Goal: Task Accomplishment & Management: Use online tool/utility

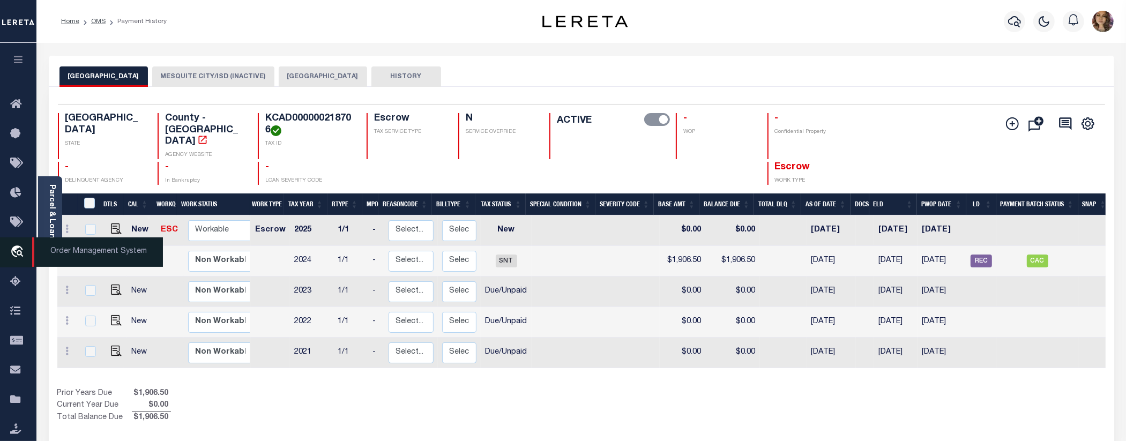
click at [72, 248] on span "Order Management System" at bounding box center [97, 251] width 131 height 29
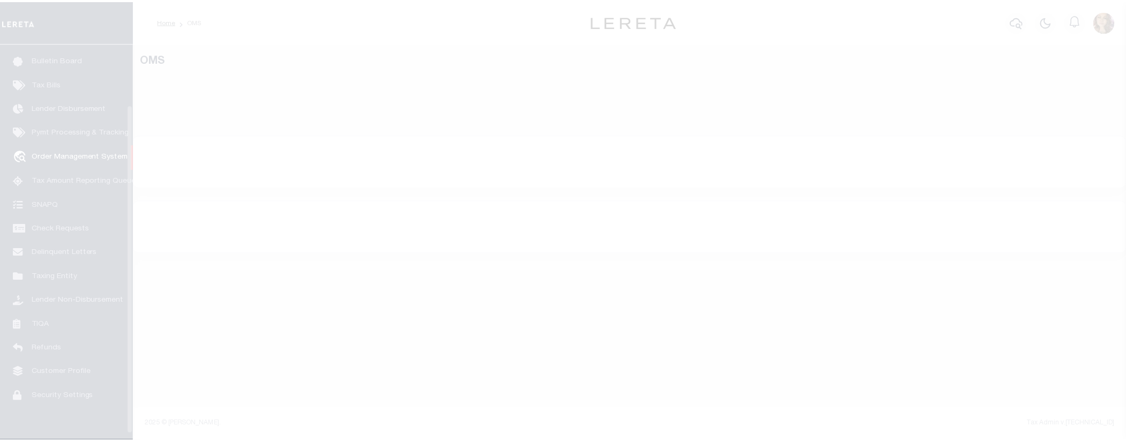
scroll to position [78, 0]
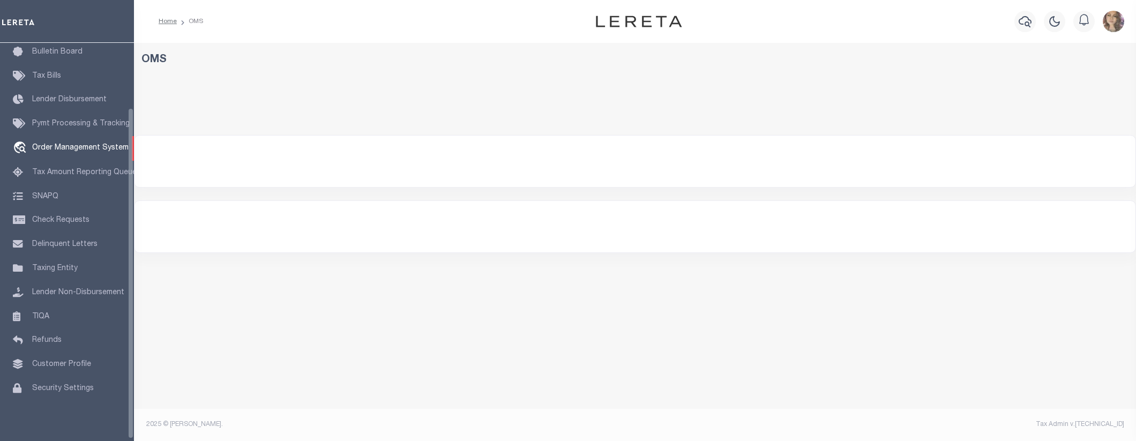
select select "200"
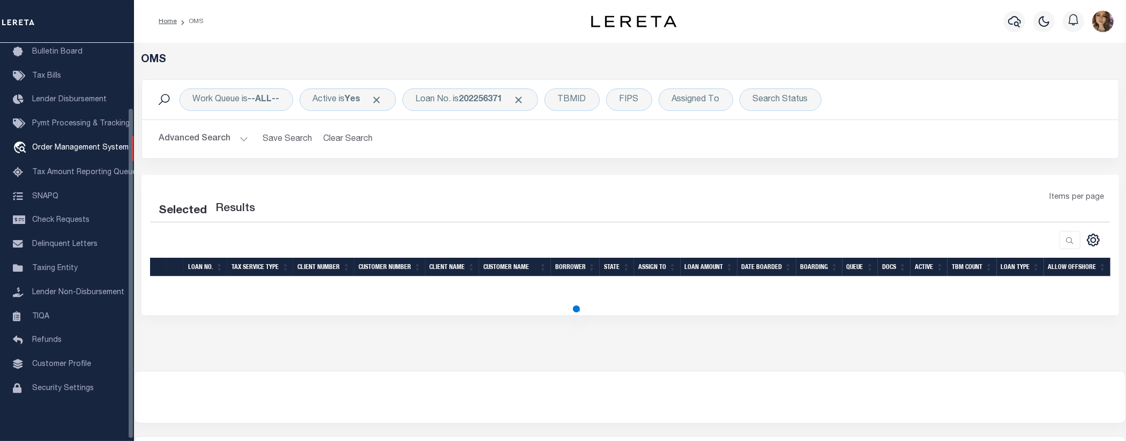
select select "200"
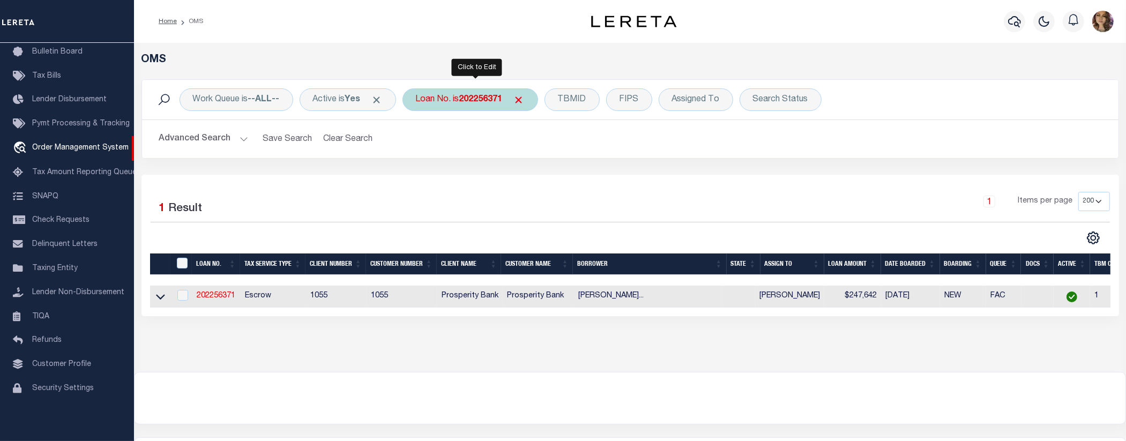
click at [465, 106] on div "Loan No. is 202256371" at bounding box center [470, 99] width 136 height 23
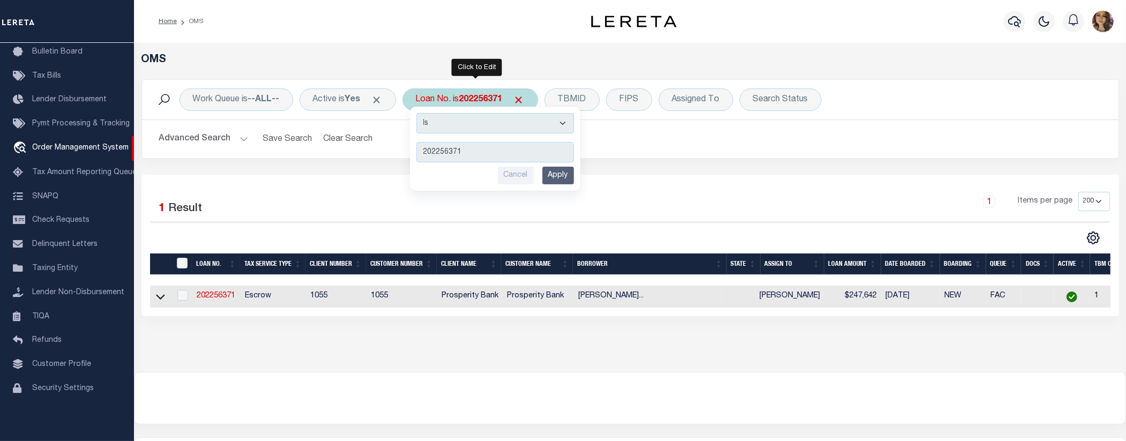
type input "124463"
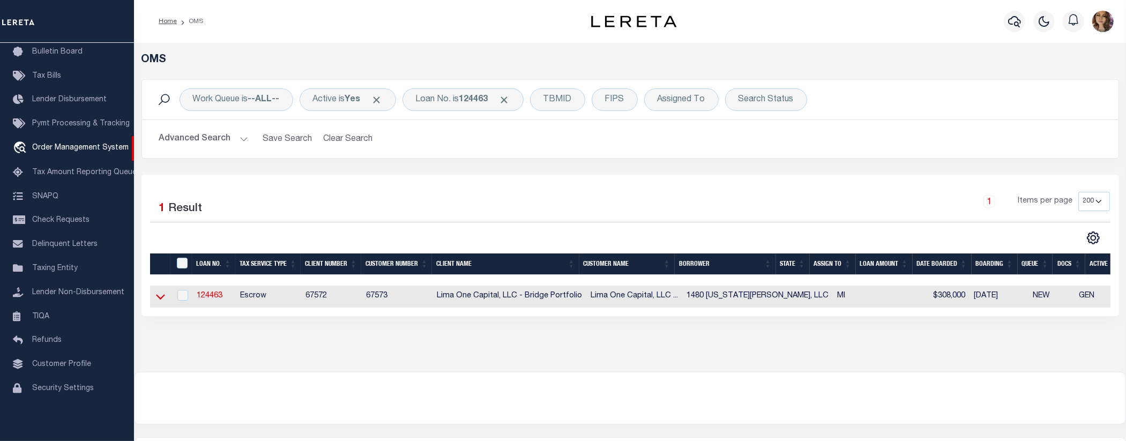
click at [162, 301] on icon at bounding box center [160, 296] width 9 height 11
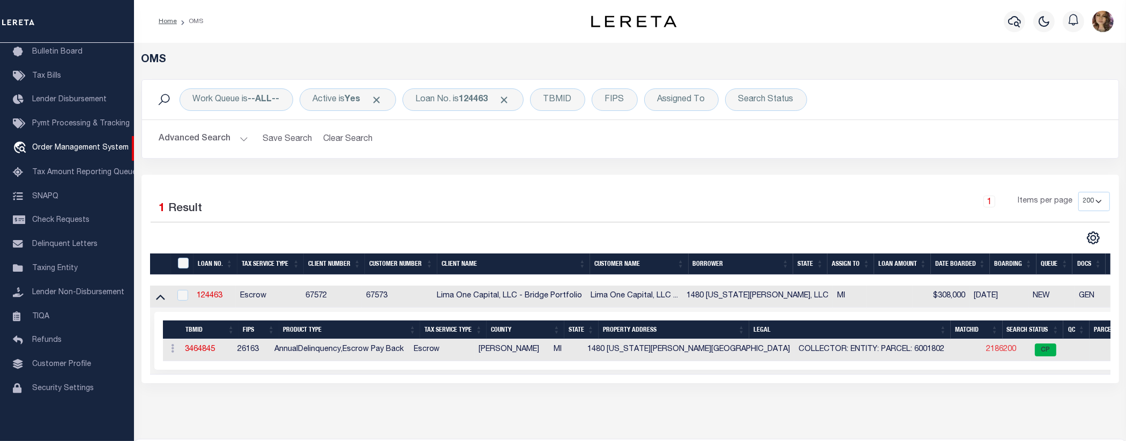
click at [986, 349] on link "2186200" at bounding box center [1001, 350] width 30 height 8
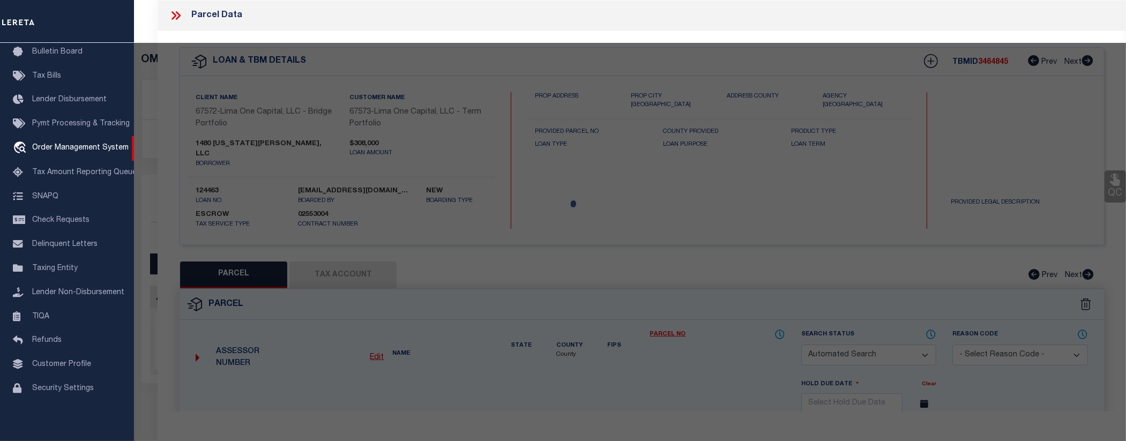
checkbox input "false"
select select "CP"
type input "1480 VIRGINIA PARK STREET"
checkbox input "false"
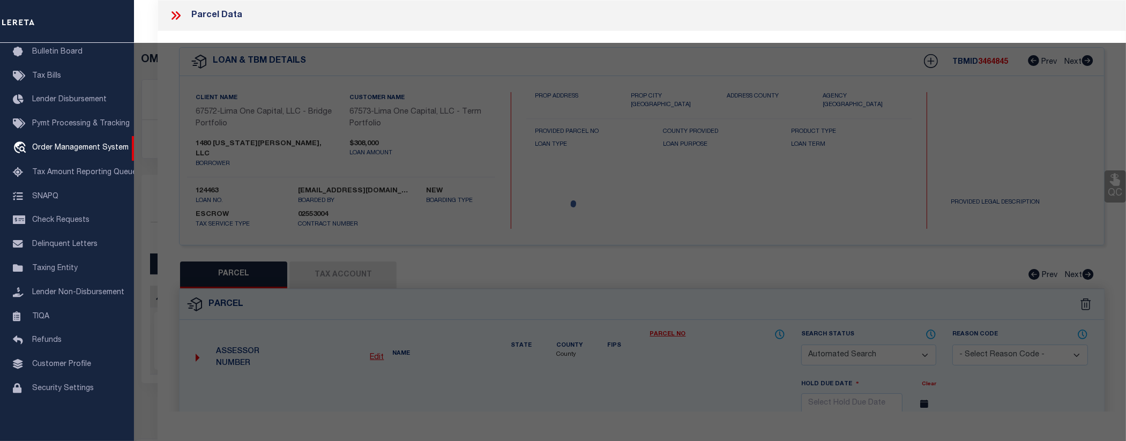
type input "DETROIT MI 48206"
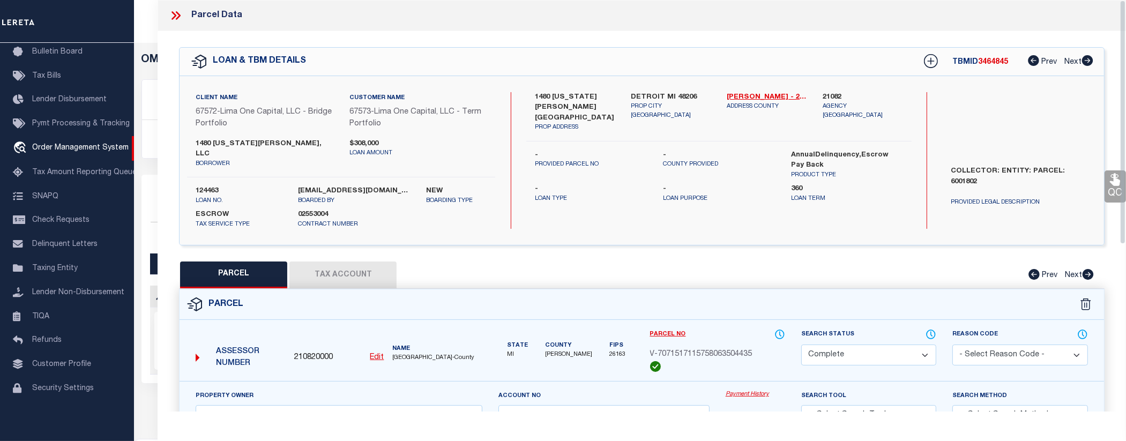
click at [760, 390] on link "Payment History" at bounding box center [755, 394] width 59 height 9
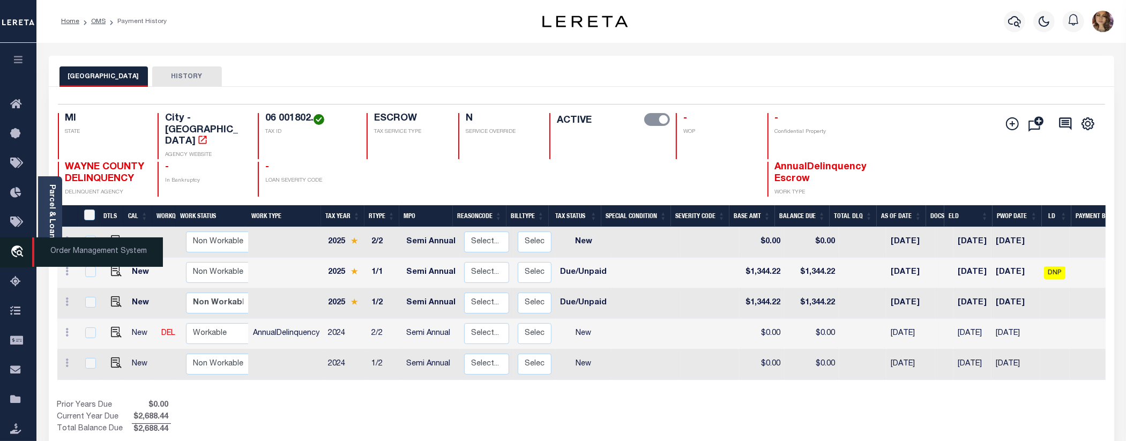
click at [53, 250] on span "Order Management System" at bounding box center [97, 251] width 131 height 29
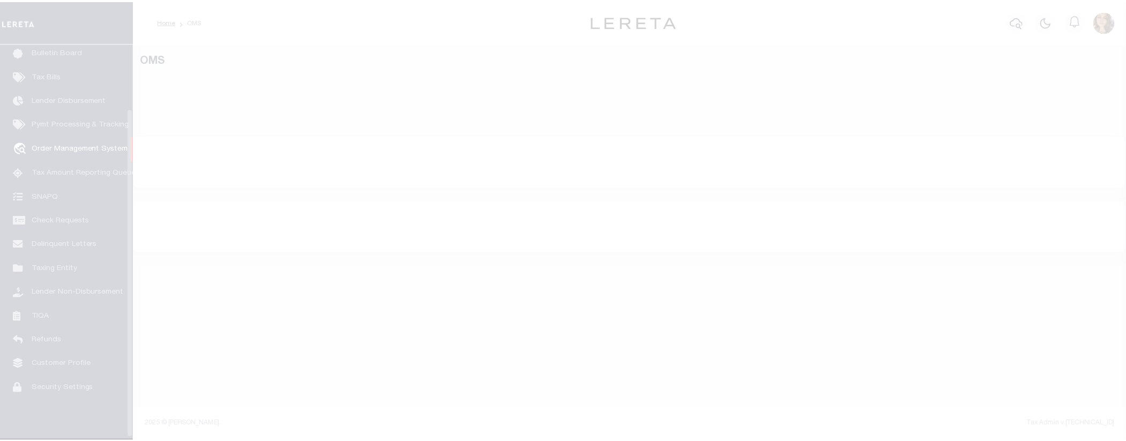
scroll to position [78, 0]
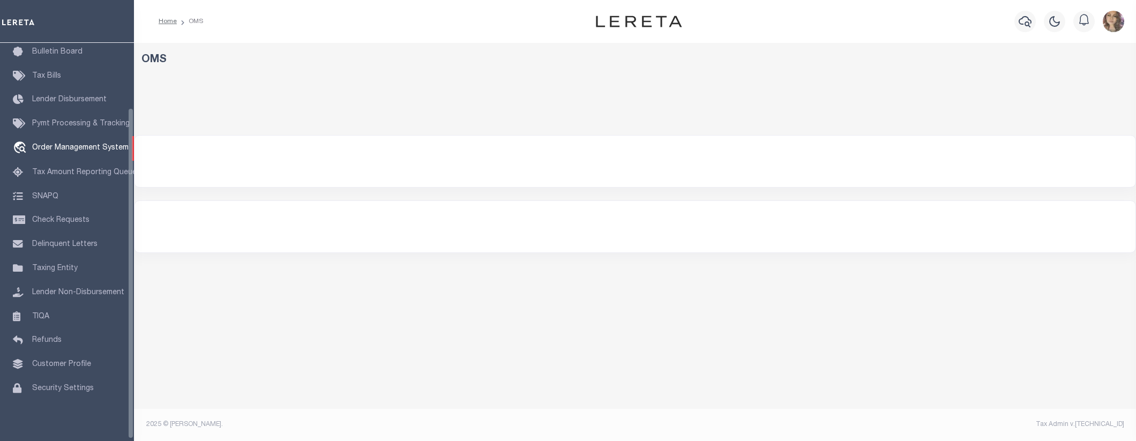
select select "200"
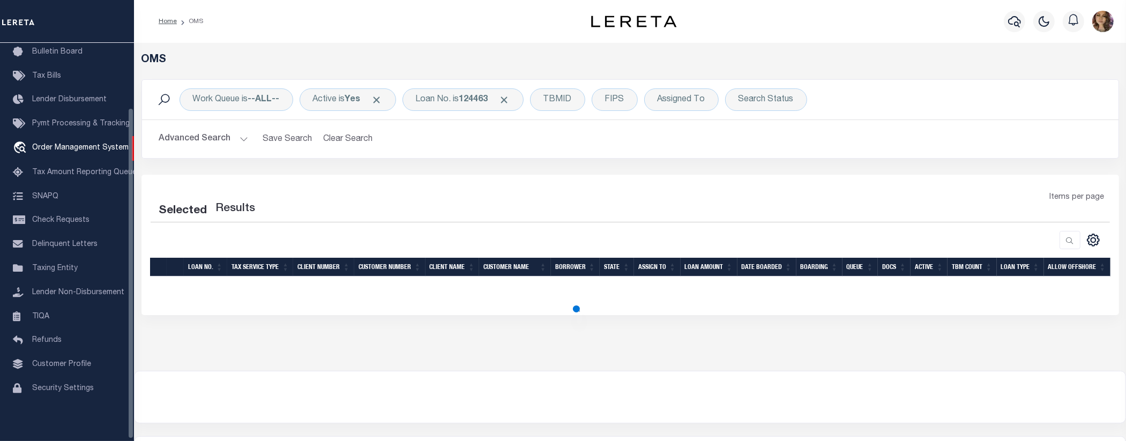
select select "200"
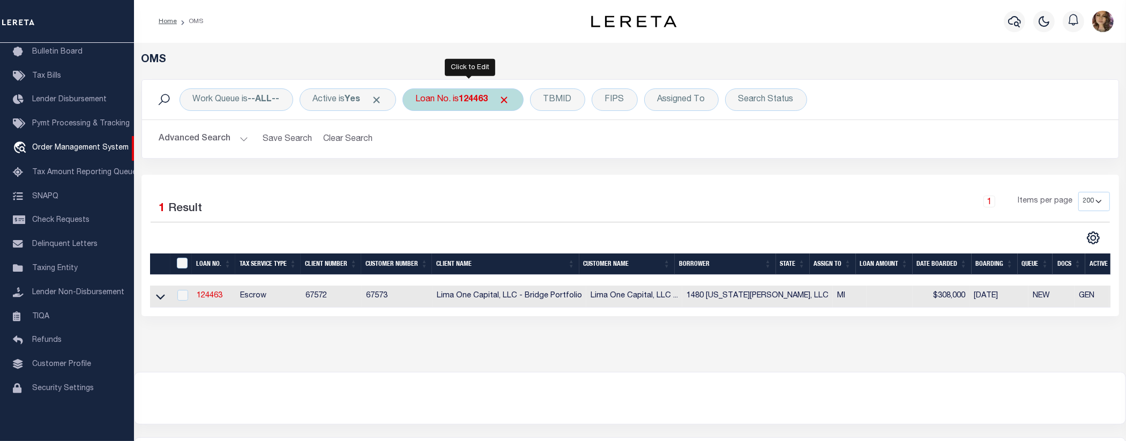
click at [475, 101] on b "124463" at bounding box center [473, 99] width 29 height 9
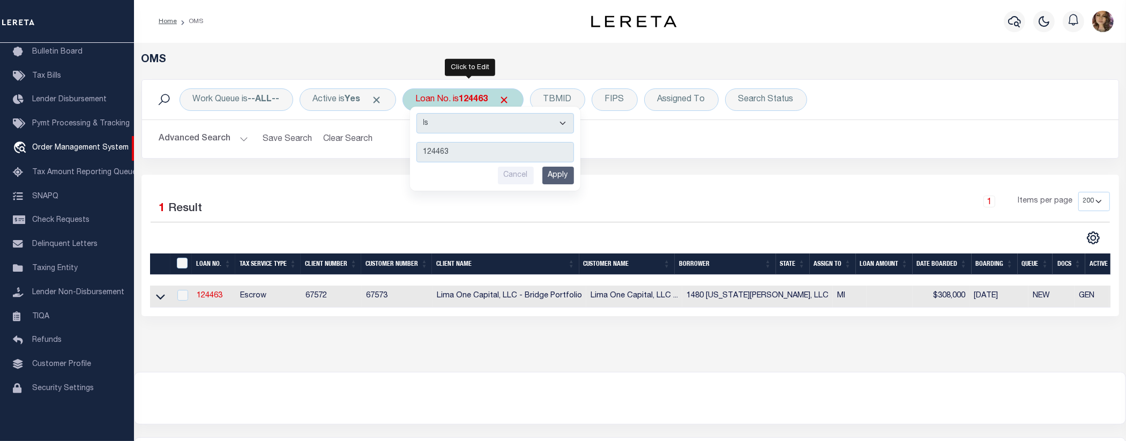
type input "202256371"
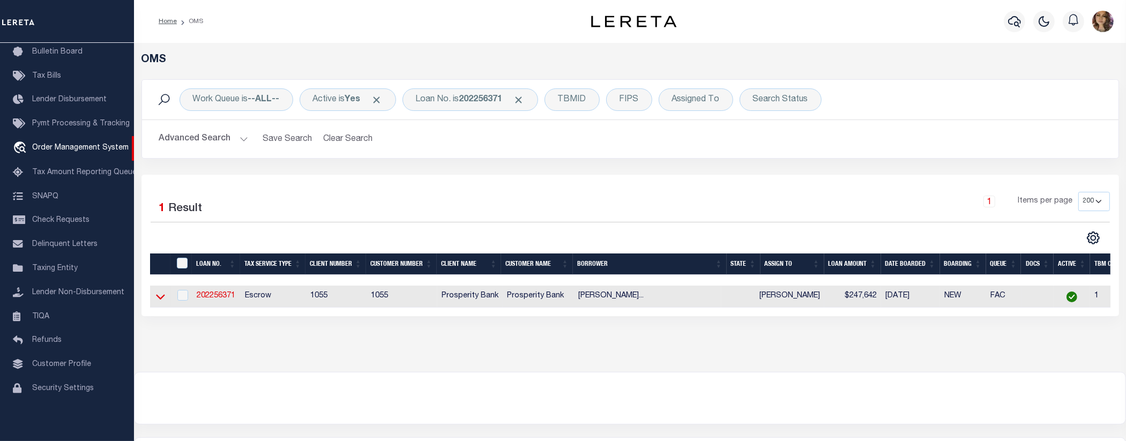
click at [162, 297] on icon at bounding box center [160, 296] width 9 height 11
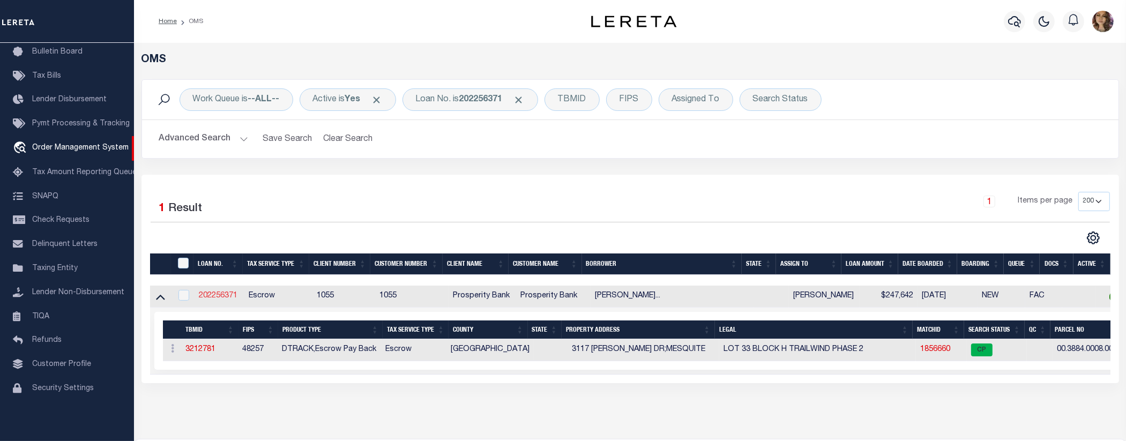
click at [216, 298] on link "202256371" at bounding box center [218, 296] width 39 height 8
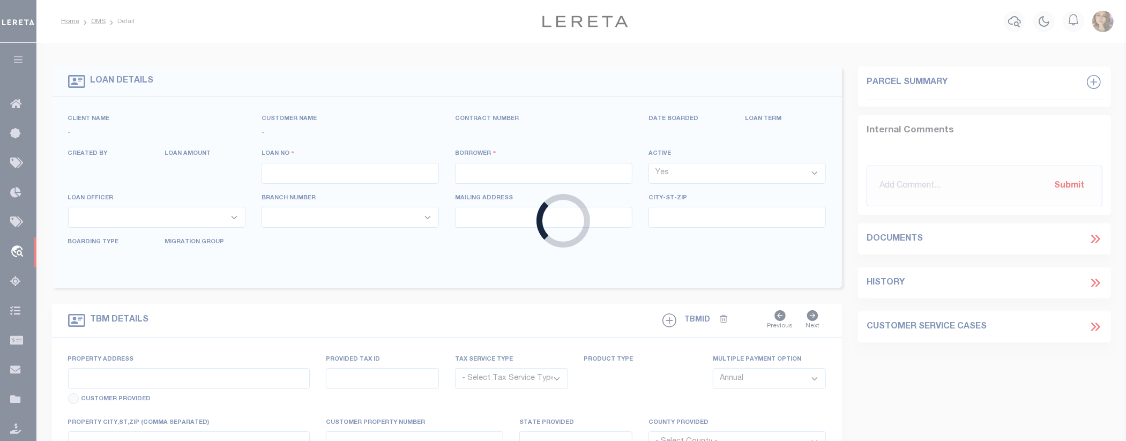
type input "202256371"
type input "ALFREDO JOSUE MADRIGAL ASCENCIO"
select select
type input "5850 BELT LINE RD APT 1811"
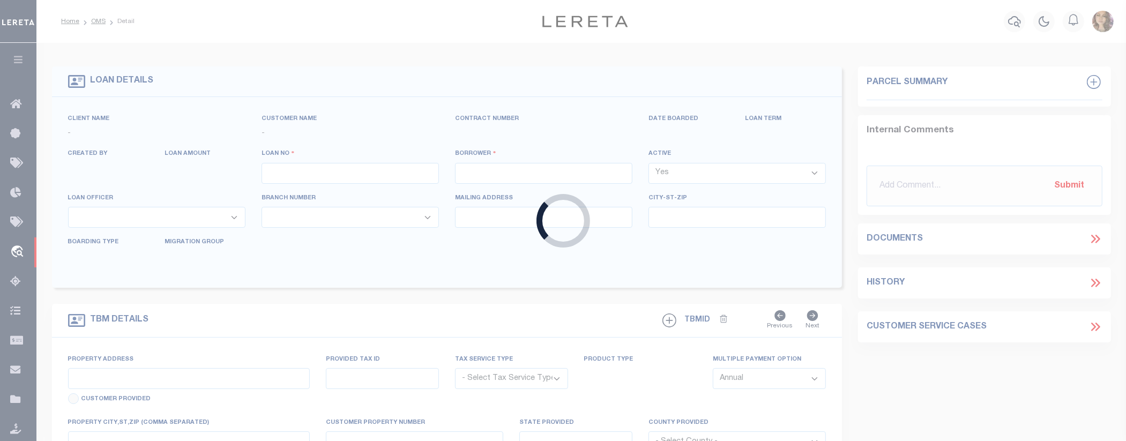
type input "DALLAS TX 75240"
select select "100"
select select "Escrow"
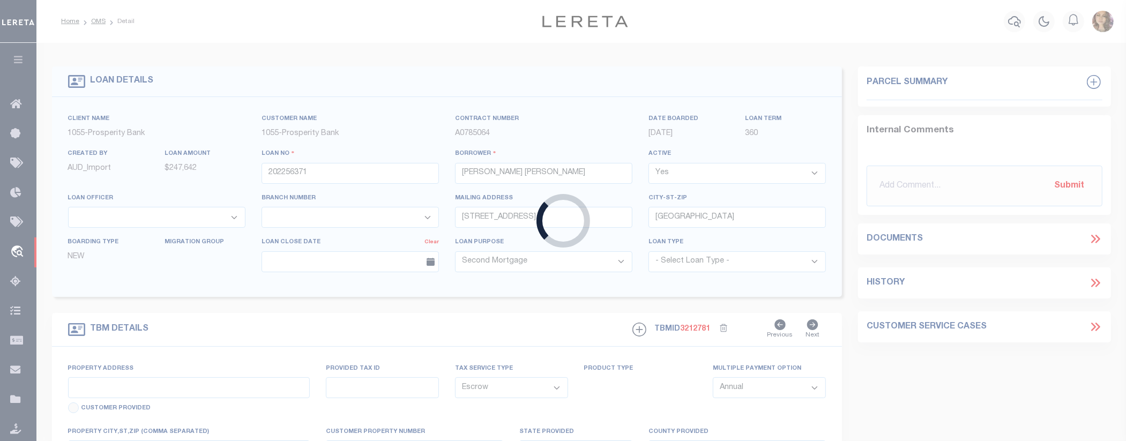
type input "3117 GRIMALDO DR;MESQUITE"
type input "TBD"
select select
type input "[GEOGRAPHIC_DATA]"
select select "[GEOGRAPHIC_DATA]"
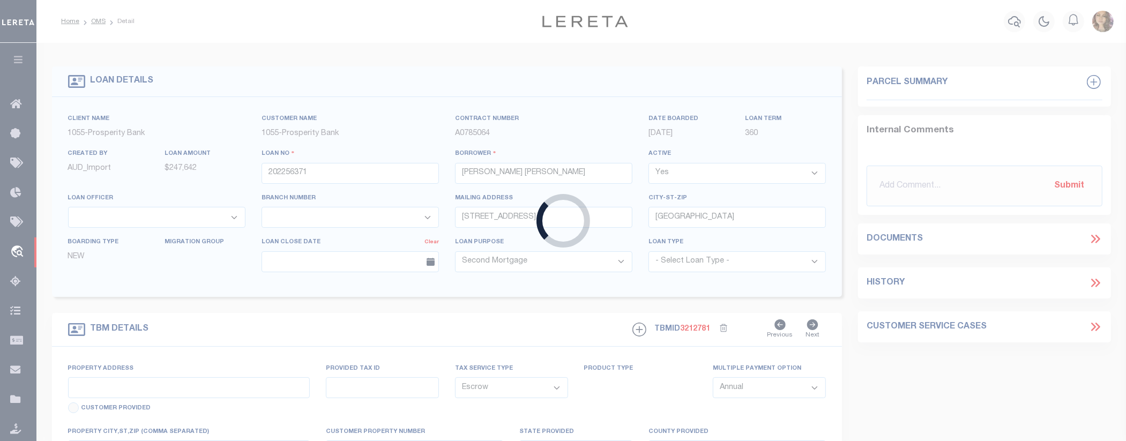
type textarea "LOT 33 BLOCK H TRAILWIND PHASE 2"
select select "10540"
select select "3826"
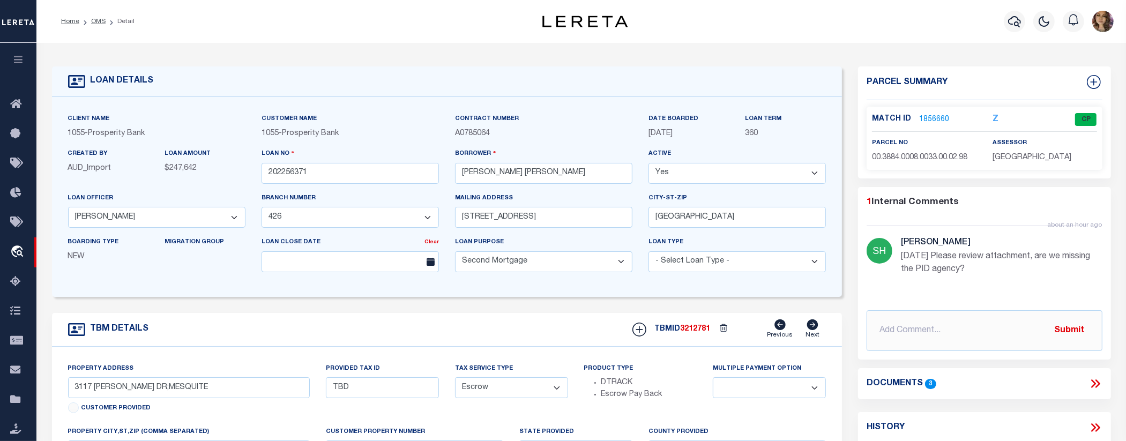
click at [938, 117] on link "1856660" at bounding box center [934, 119] width 30 height 11
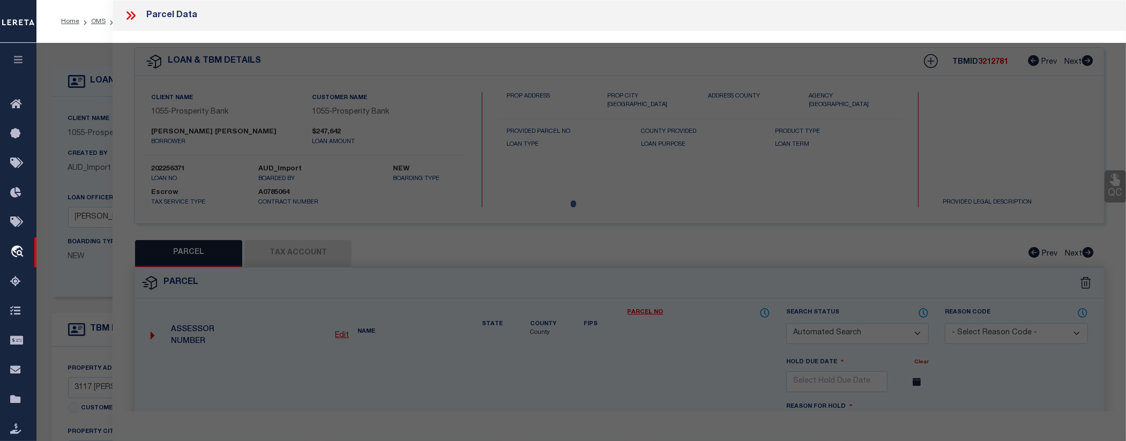
checkbox input "false"
select select "CP"
type input "ASCENCIO ALFREDO J M & LUISA A D AGUILAR"
select select
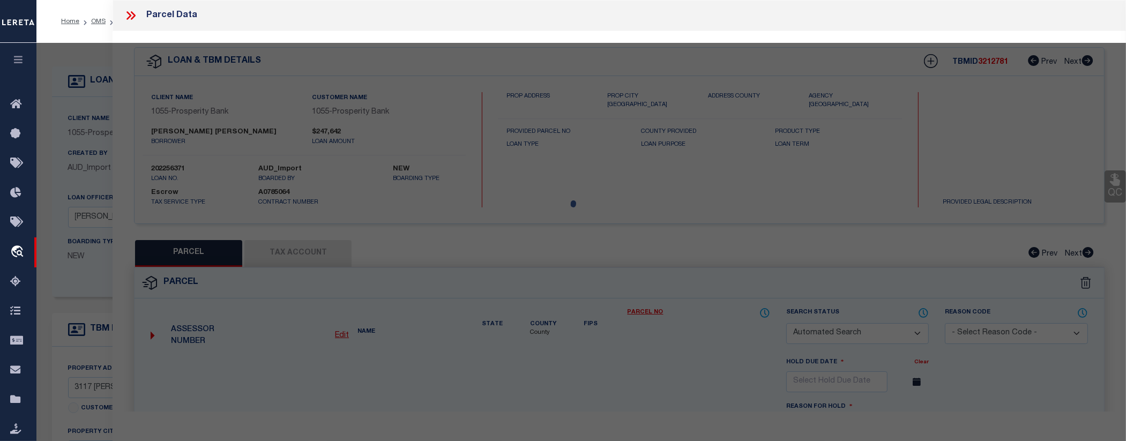
type input "3117 GRIMALDO DR"
checkbox input "false"
type input "MESQUITE, TX 75126"
type textarea "TRAILWIND PH 2, BLOCK H, LOT 33"
type textarea "ES reviewed on 3-20-23 Removed New Property. MC Reviewed on 2-16-23 and still N…"
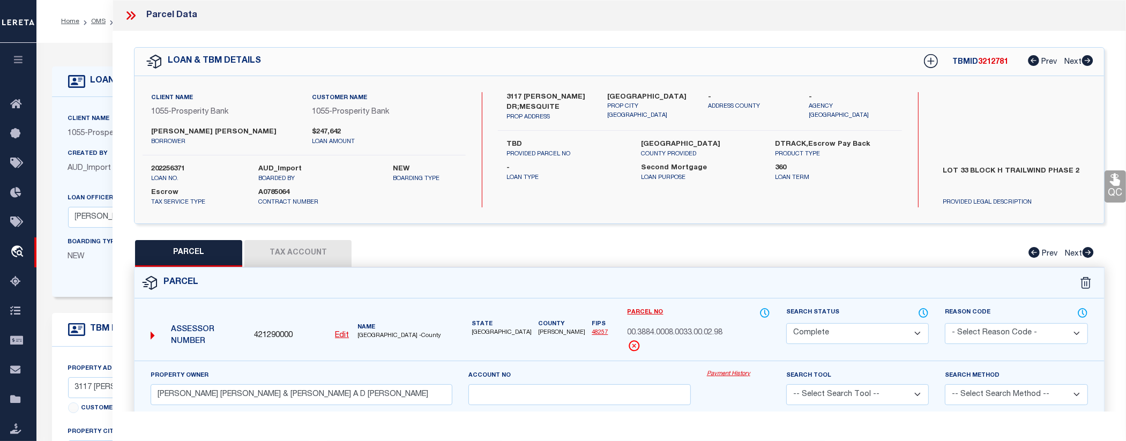
click at [722, 374] on link "Payment History" at bounding box center [738, 374] width 63 height 9
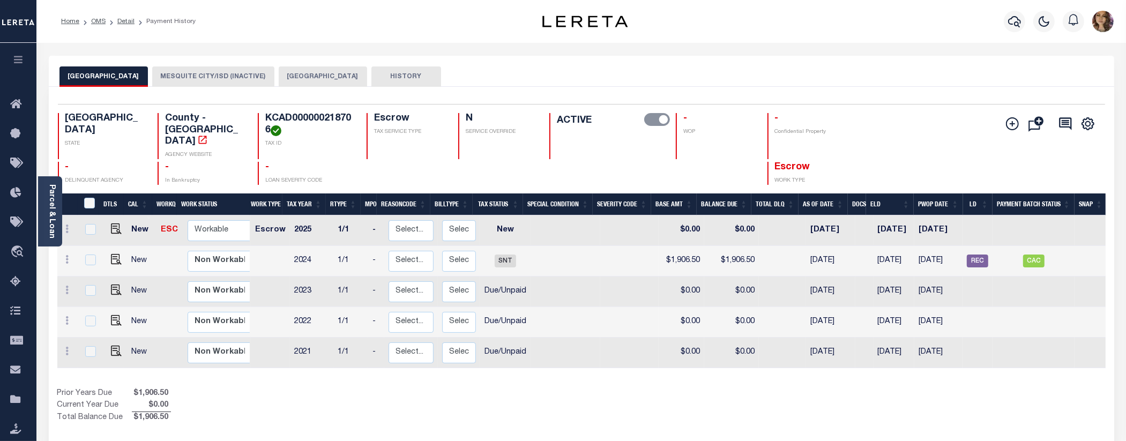
click at [287, 79] on button "[GEOGRAPHIC_DATA]" at bounding box center [323, 76] width 88 height 20
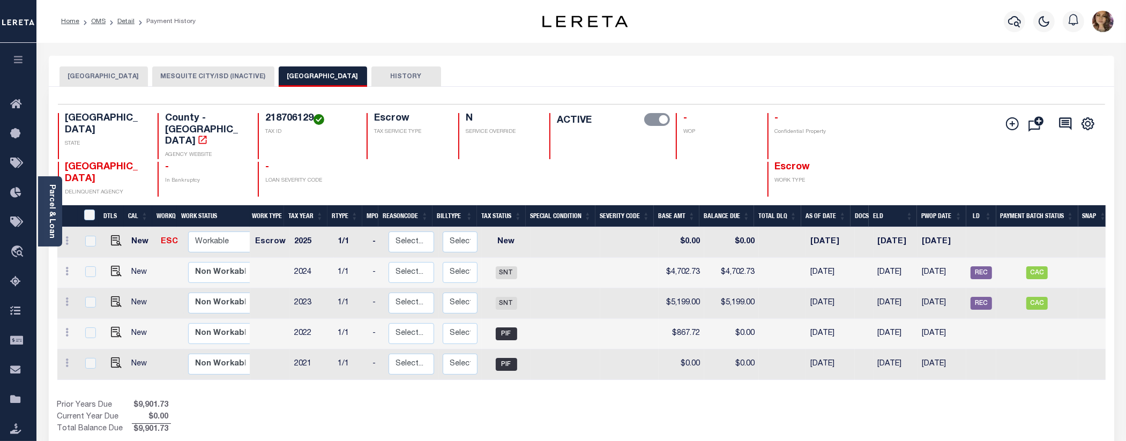
click at [181, 79] on button "MESQUITE CITY/ISD (INACTIVE)" at bounding box center [213, 76] width 122 height 20
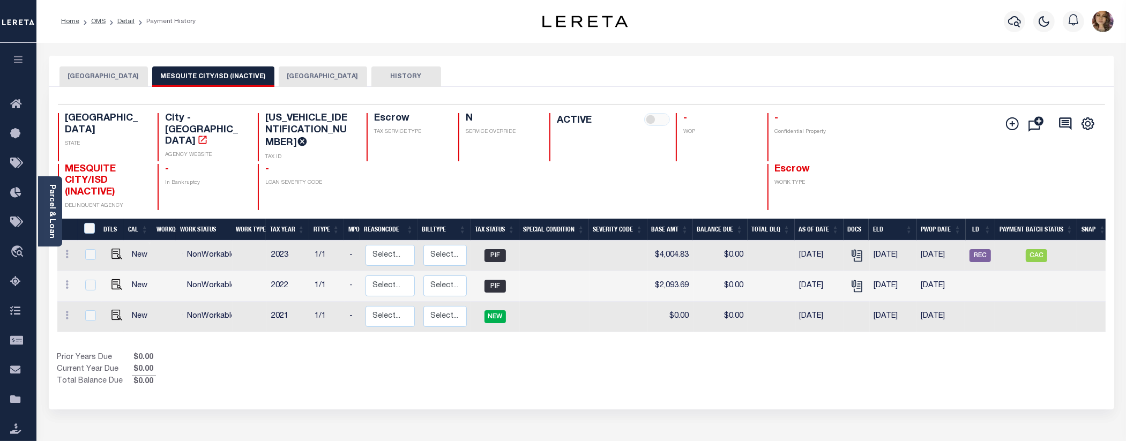
click at [281, 73] on button "KAUFMAN COUNTY" at bounding box center [323, 76] width 88 height 20
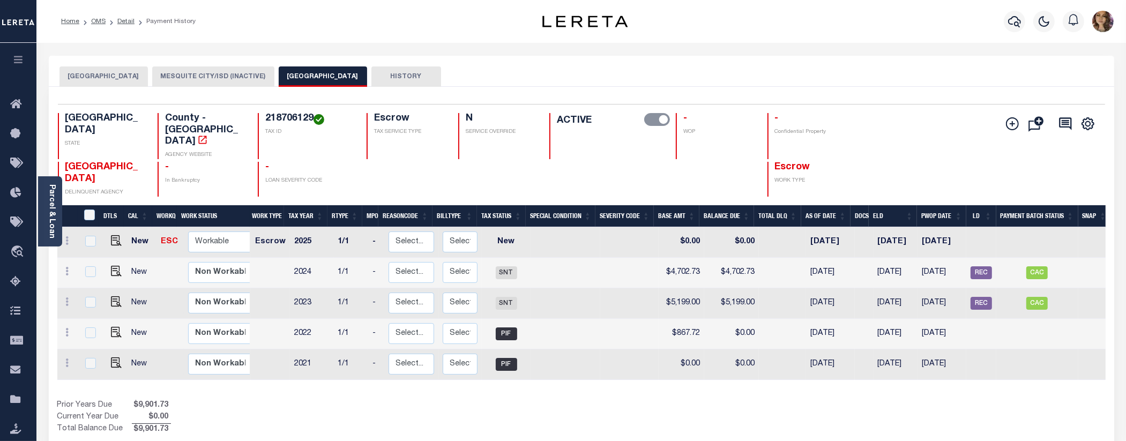
click at [75, 73] on button "DALLAS COUNTY" at bounding box center [103, 76] width 88 height 20
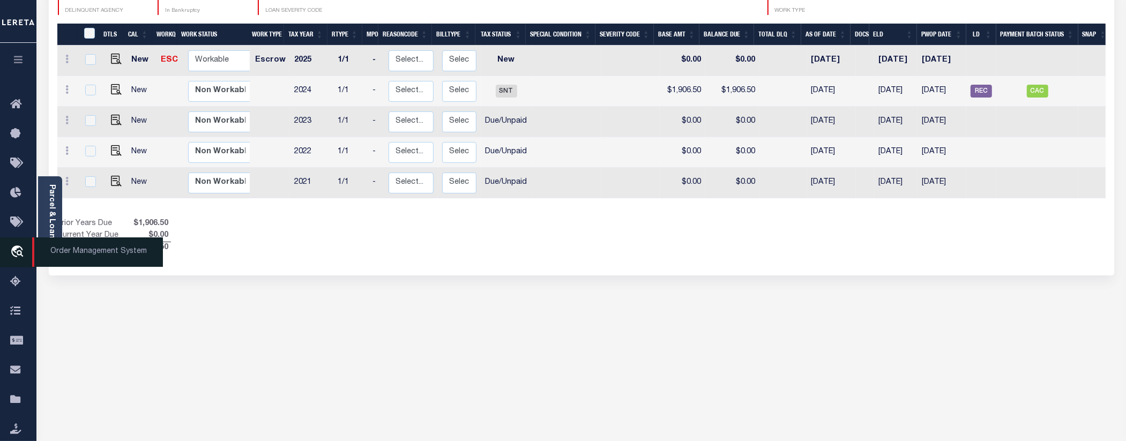
scroll to position [221, 0]
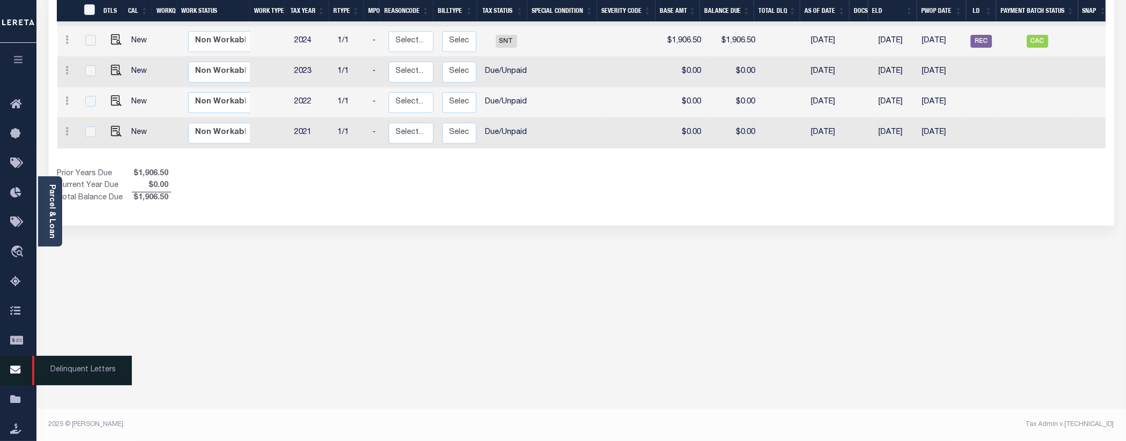
click at [19, 377] on icon at bounding box center [18, 370] width 17 height 13
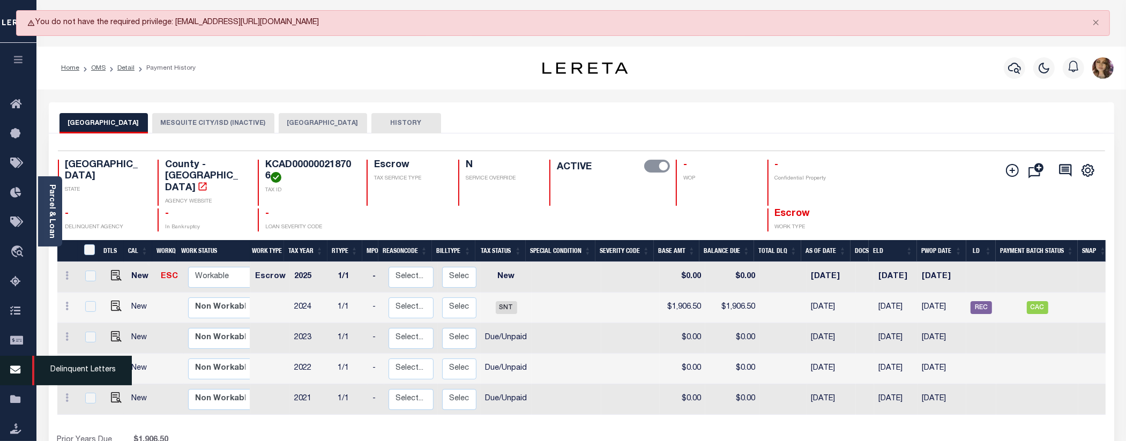
scroll to position [0, 0]
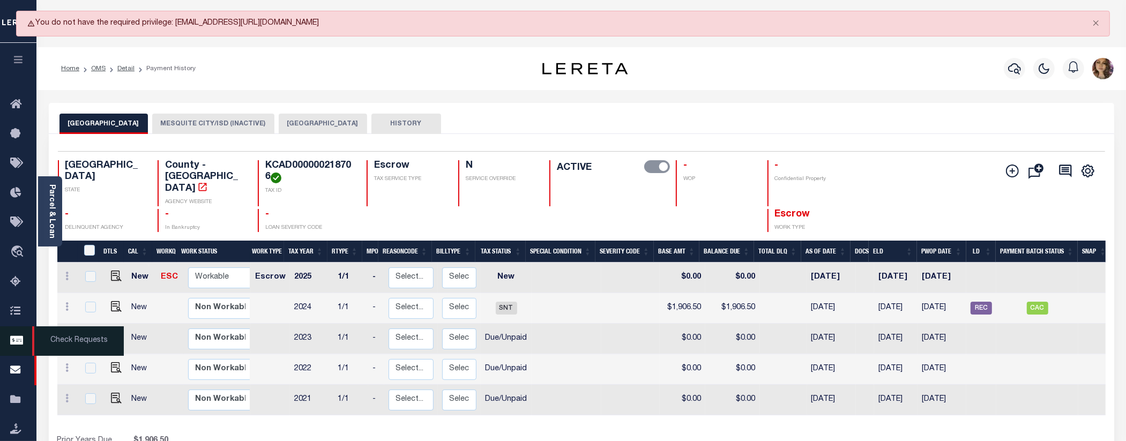
click at [14, 348] on icon at bounding box center [18, 340] width 17 height 13
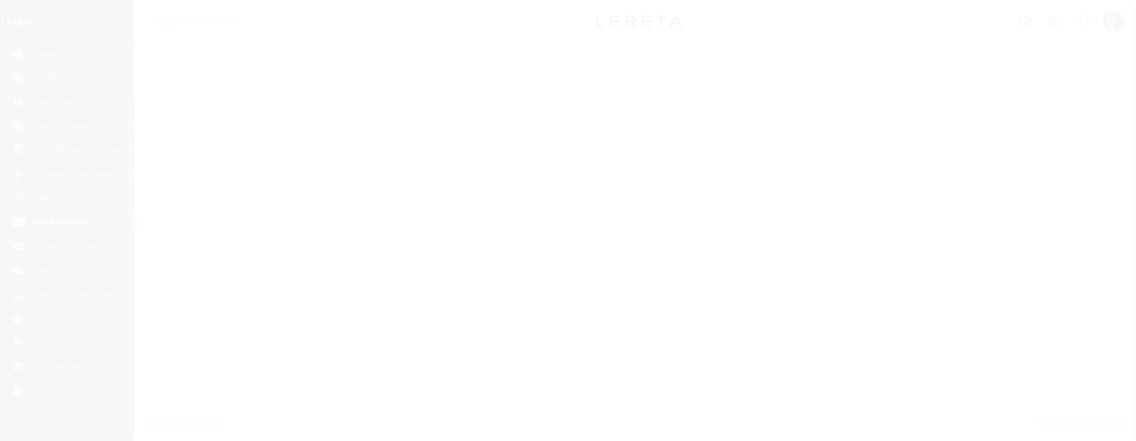
scroll to position [80, 0]
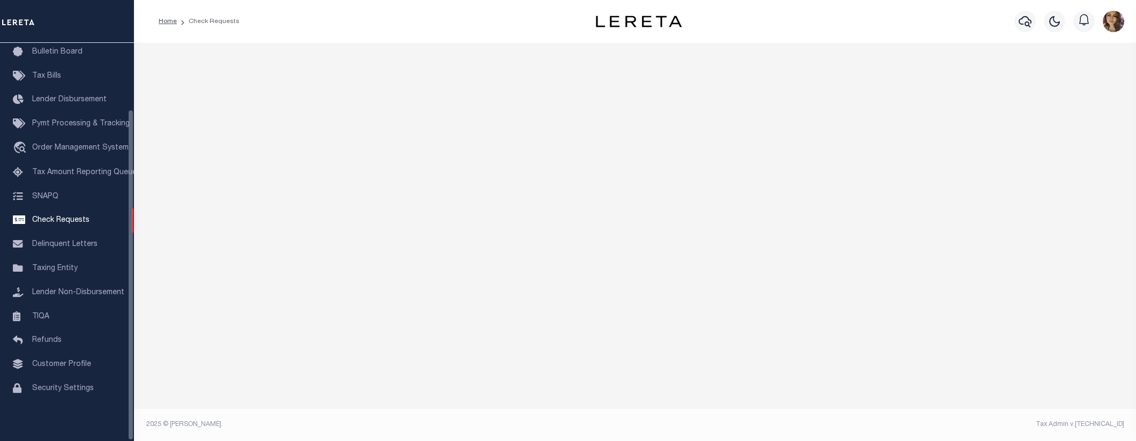
select select "50"
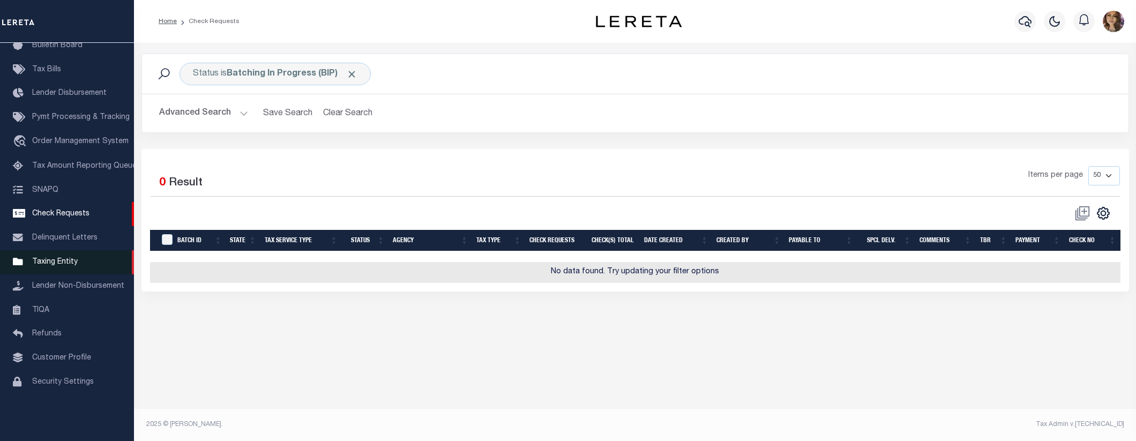
click at [49, 266] on span "Taxing Entity" at bounding box center [55, 262] width 46 height 8
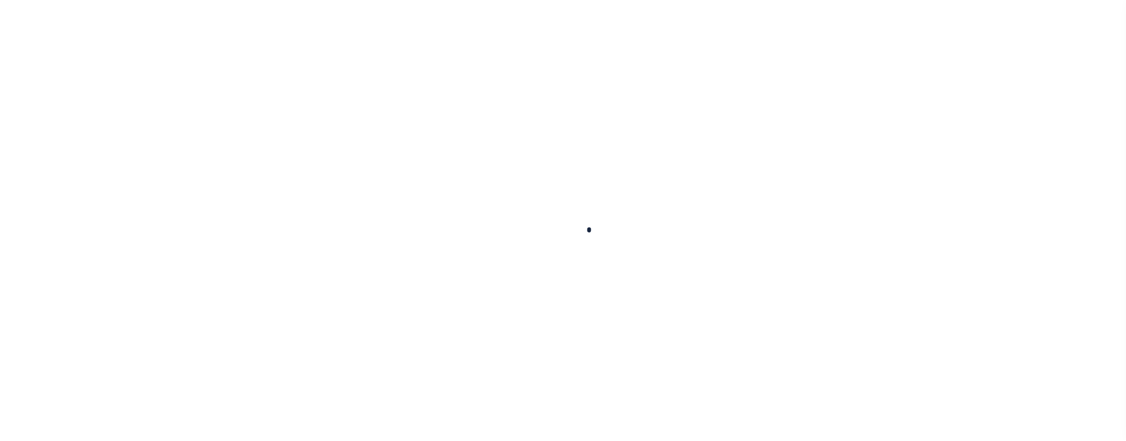
select select
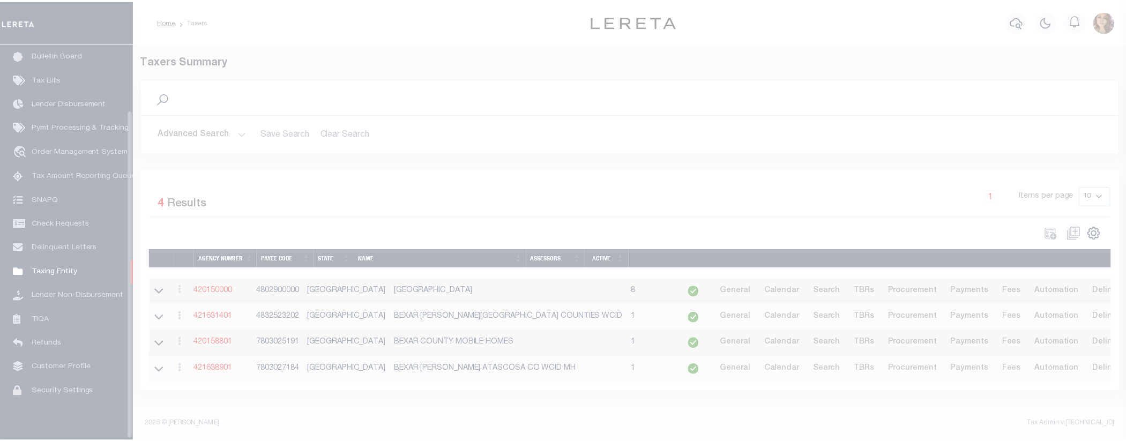
scroll to position [80, 0]
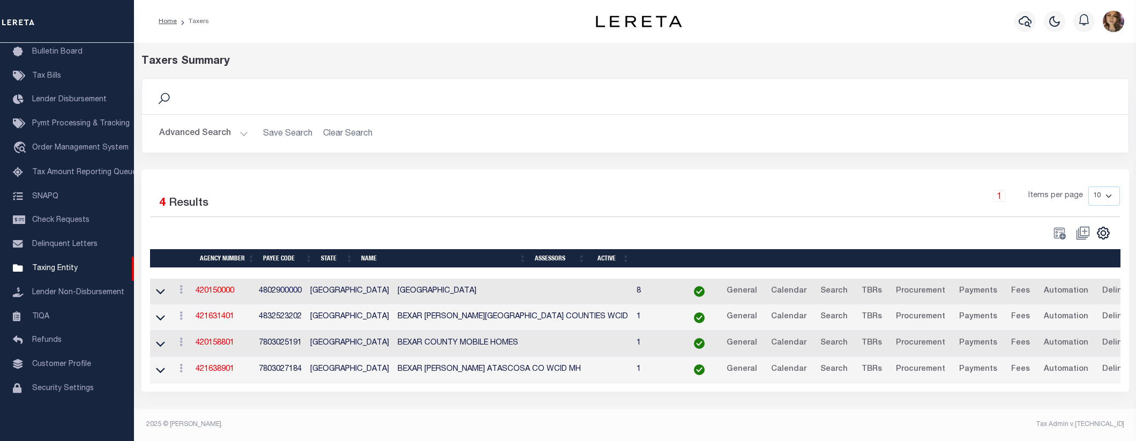
click at [243, 134] on button "Advanced Search" at bounding box center [203, 133] width 89 height 21
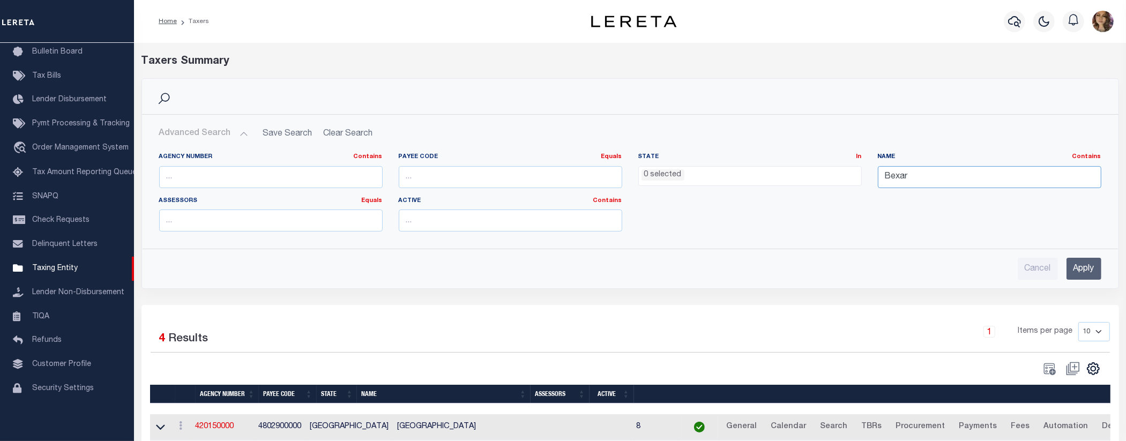
click at [920, 178] on input "Bexar" at bounding box center [989, 177] width 223 height 22
drag, startPoint x: 927, startPoint y: 176, endPoint x: 841, endPoint y: 190, distance: 86.9
click at [841, 190] on div "Agency Number Contains Contains Is Payee Code Equals Equals Is Not Equal To Is …" at bounding box center [630, 196] width 958 height 87
click at [810, 175] on ul "0 selected" at bounding box center [750, 174] width 222 height 14
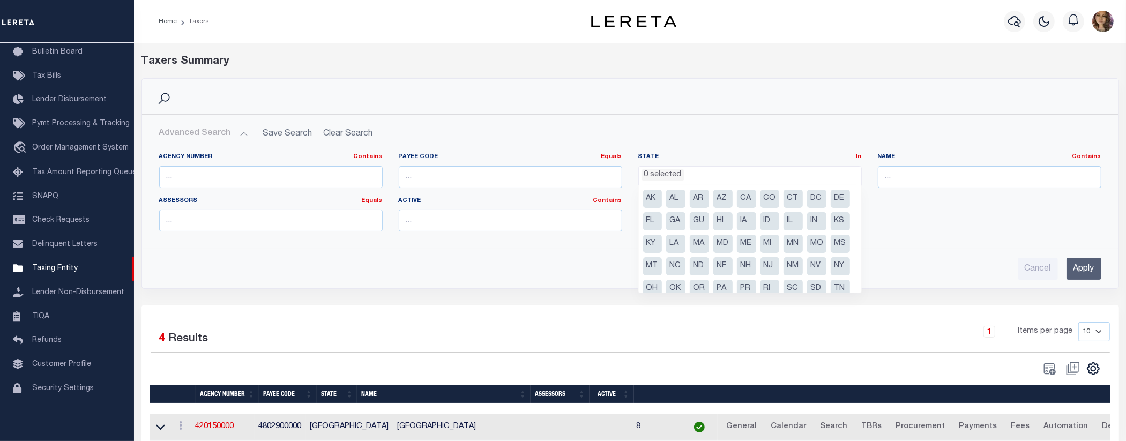
scroll to position [54, 0]
click at [662, 270] on li "[GEOGRAPHIC_DATA]" at bounding box center [652, 279] width 19 height 18
select select "[GEOGRAPHIC_DATA]"
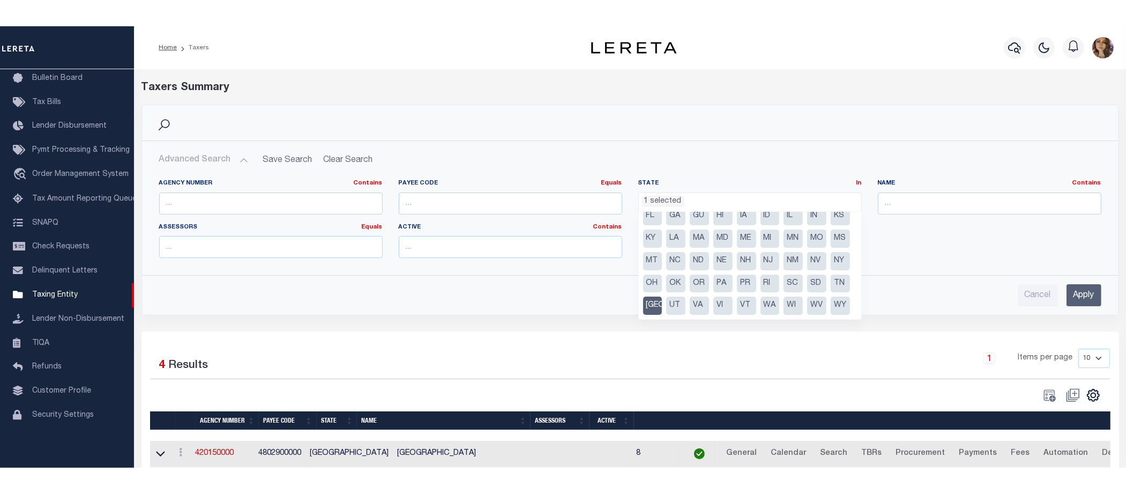
scroll to position [422, 0]
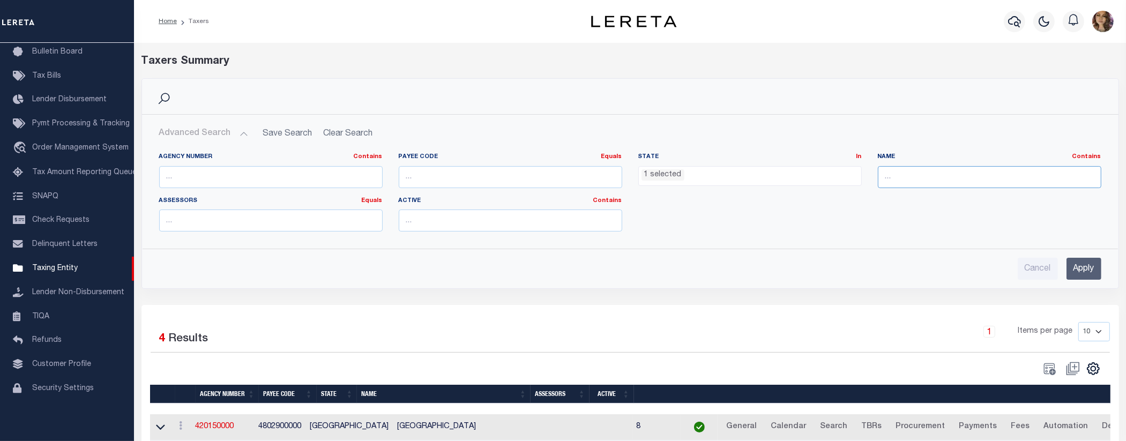
click at [921, 177] on input "text" at bounding box center [989, 177] width 223 height 22
type input "dall"
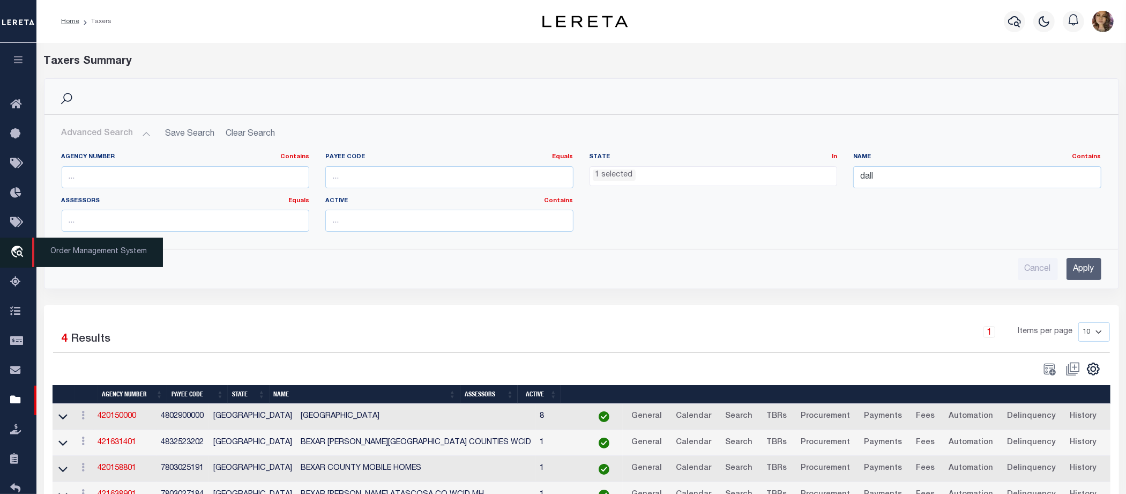
click at [87, 250] on span "Order Management System" at bounding box center [97, 251] width 131 height 29
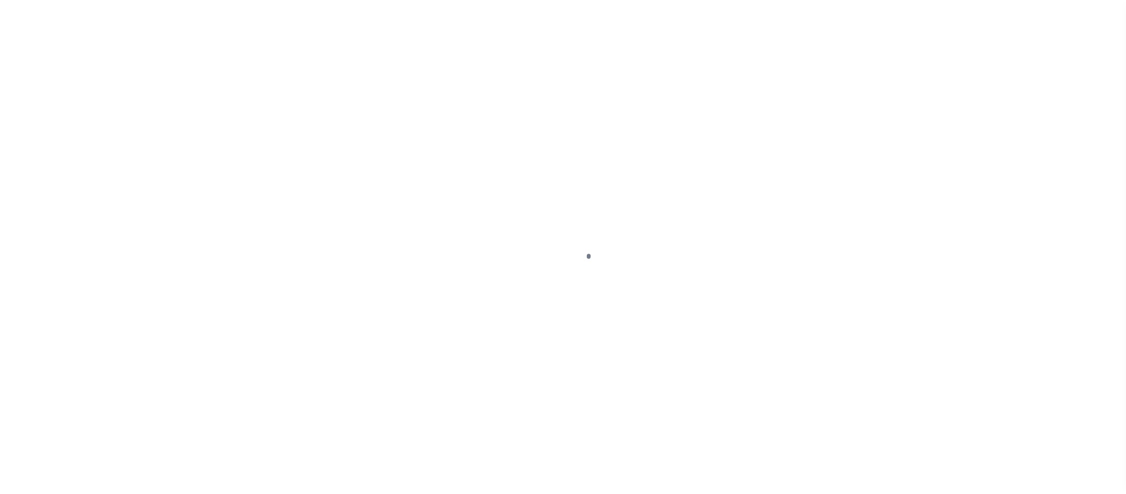
scroll to position [28, 0]
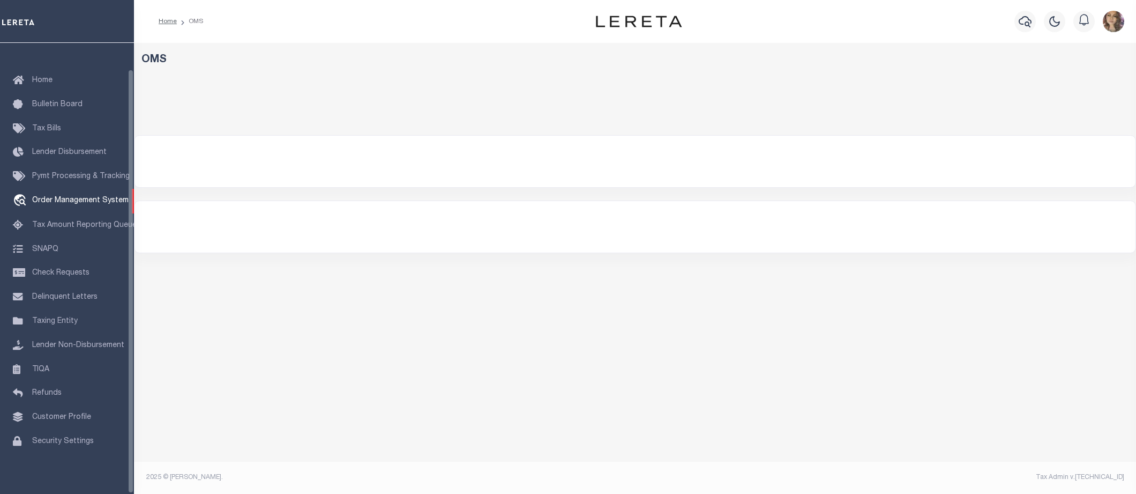
select select "200"
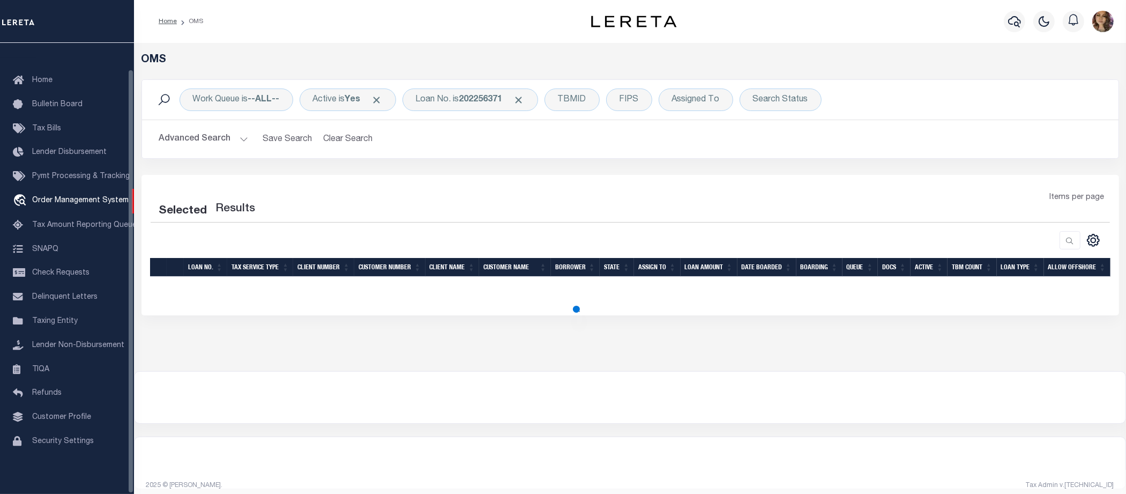
select select "200"
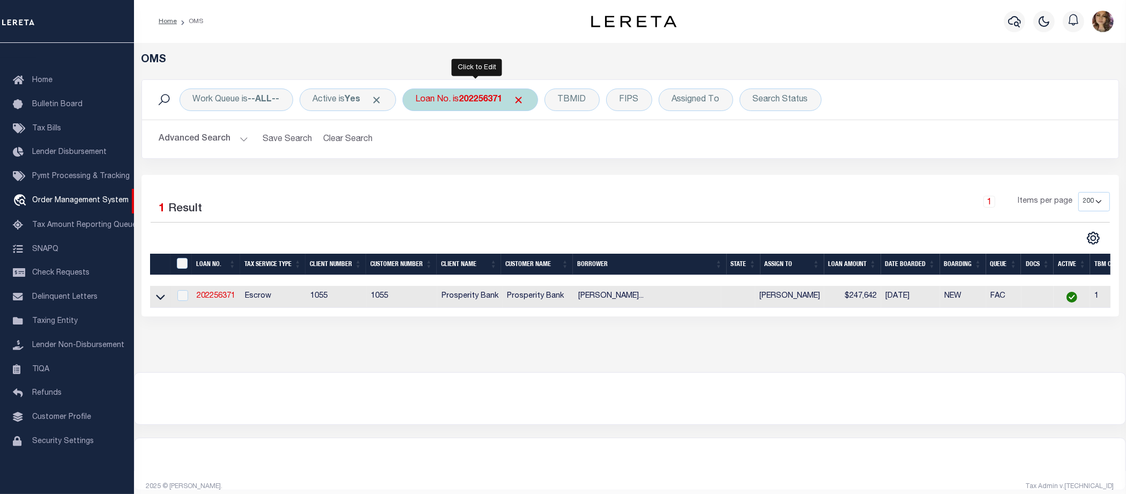
click at [472, 92] on div "Loan No. is 202256371" at bounding box center [470, 99] width 136 height 23
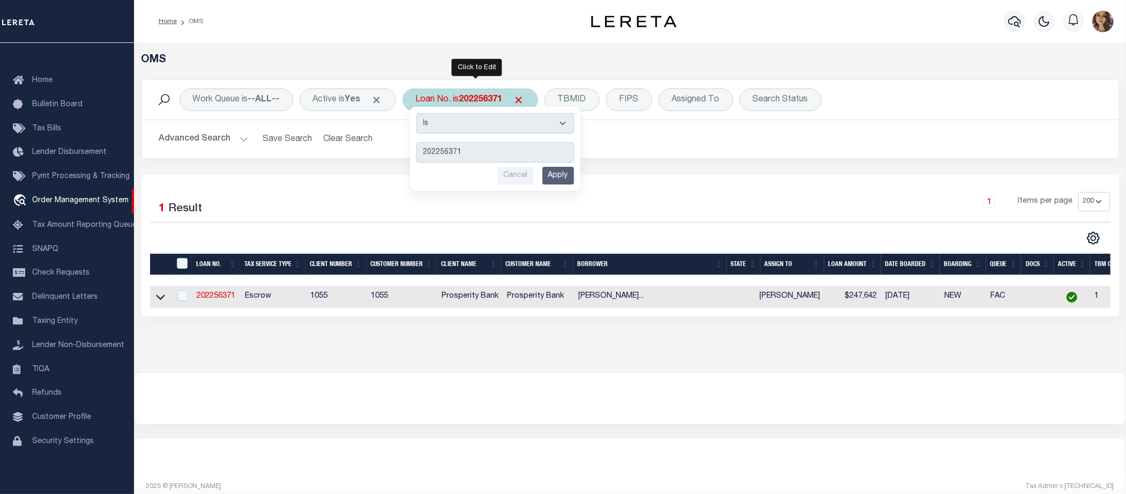
type input "8207676"
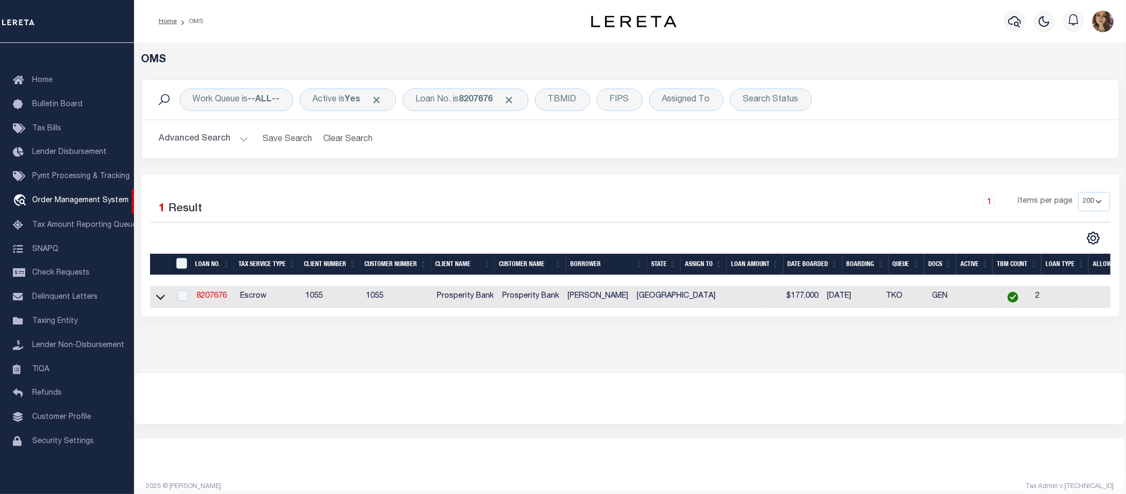
drag, startPoint x: 161, startPoint y: 292, endPoint x: 165, endPoint y: 300, distance: 8.9
click at [161, 293] on td at bounding box center [160, 297] width 21 height 22
checkbox input "true"
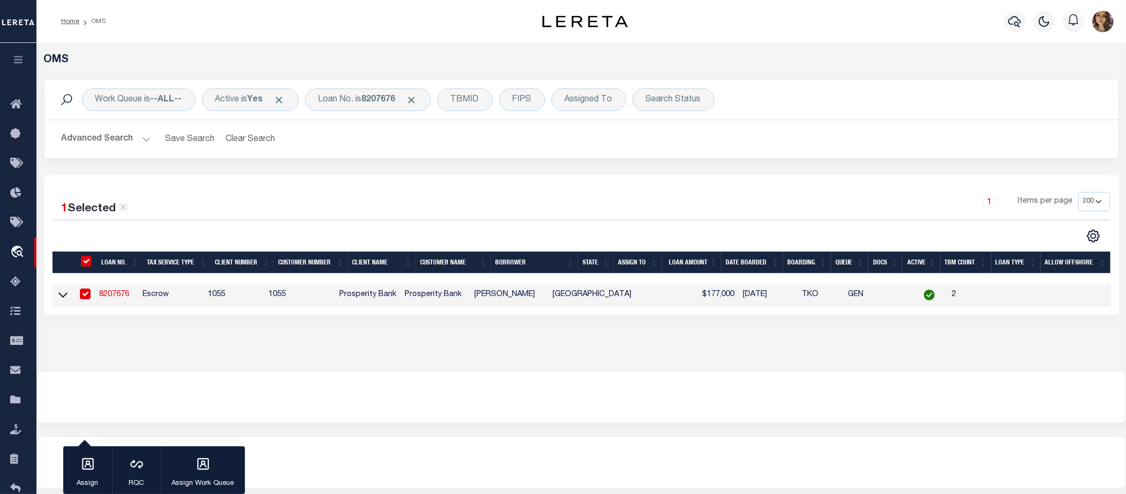
click at [165, 301] on td "Escrow" at bounding box center [170, 295] width 65 height 22
checkbox input "false"
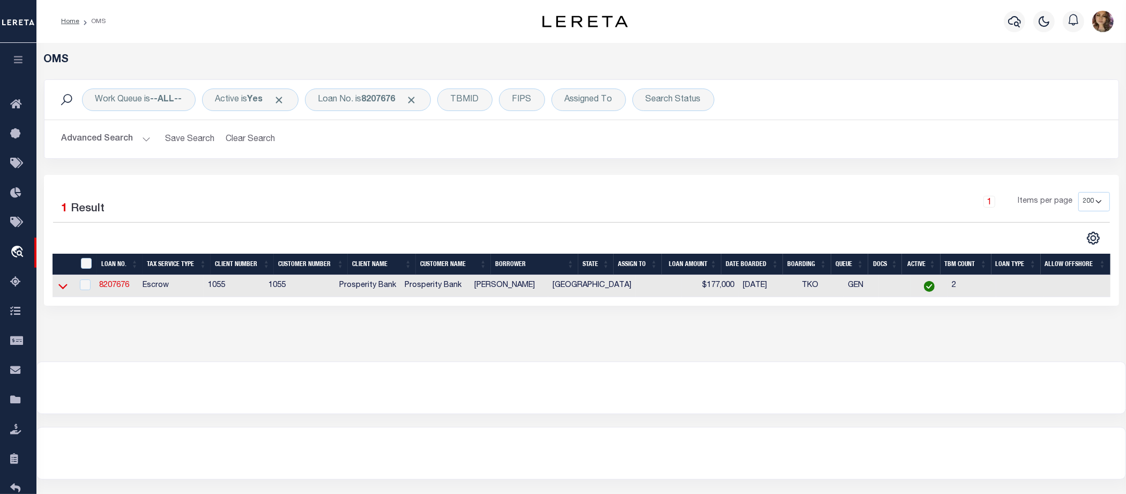
click at [65, 287] on icon at bounding box center [62, 285] width 9 height 11
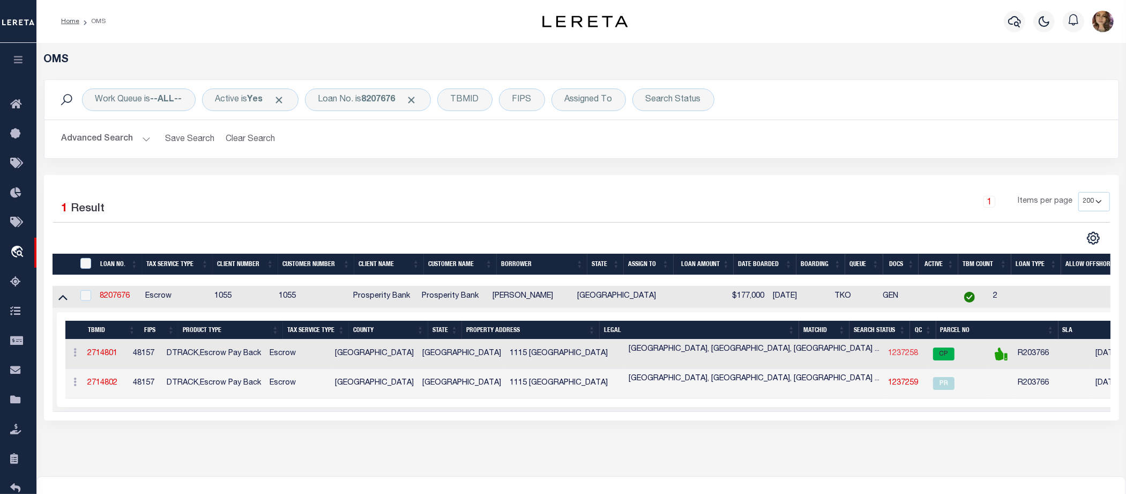
click at [888, 356] on link "1237258" at bounding box center [903, 353] width 30 height 8
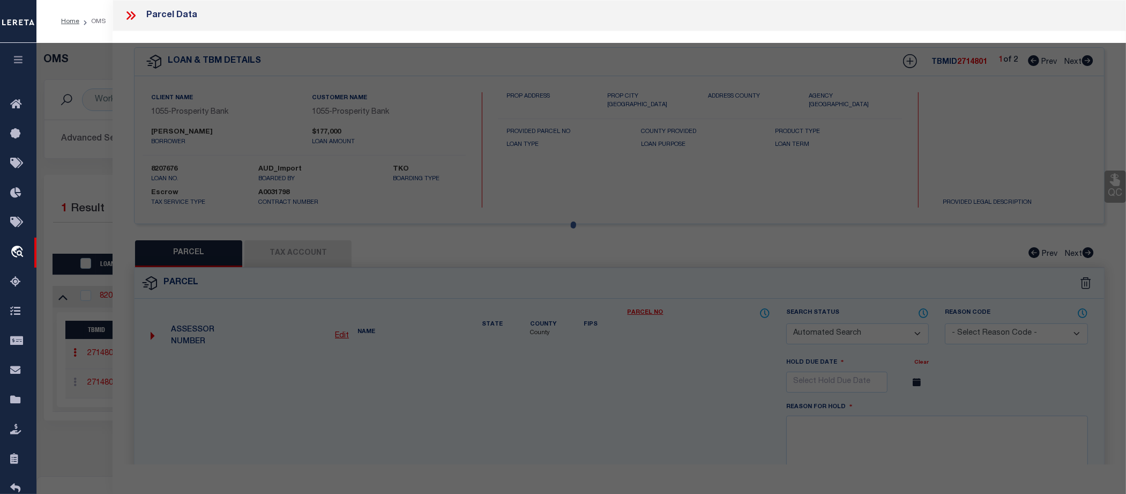
checkbox input "false"
select select "CP"
type input "[PERSON_NAME] B & [PERSON_NAME]"
type input "FB LID 07 TaxID 126015340010230"
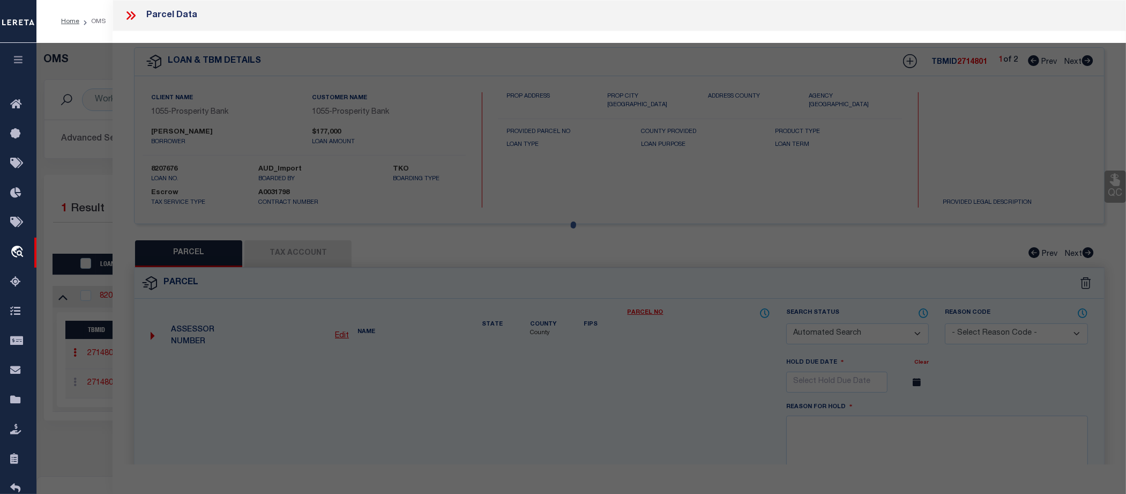
type input "1115 EVANDALE LN"
checkbox input "false"
type input "SUGAR LAND TX 77479"
type textarea "NEW TERRITORY PARCEL SF-34, BLOCK 1, LOT 23"
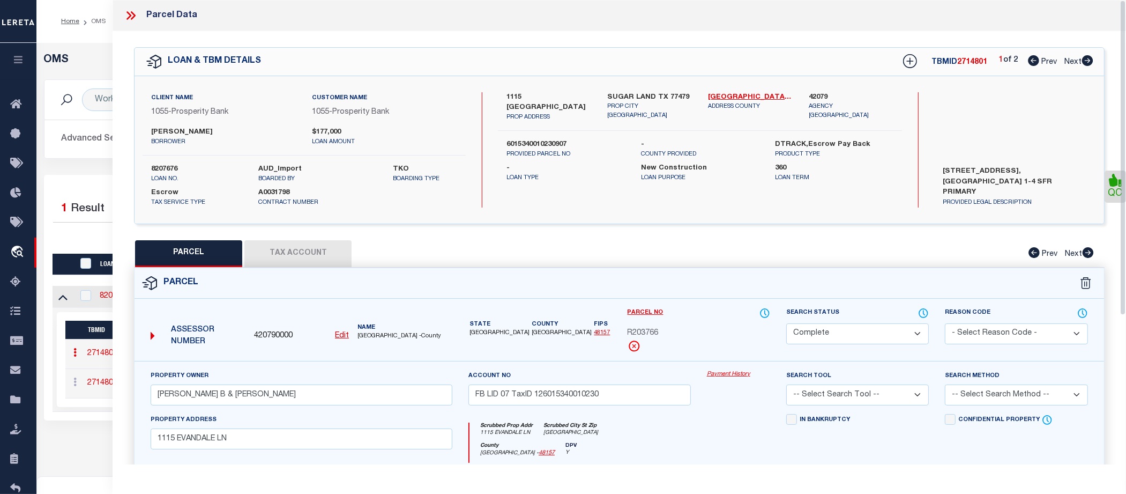
click at [723, 374] on link "Payment History" at bounding box center [738, 374] width 63 height 9
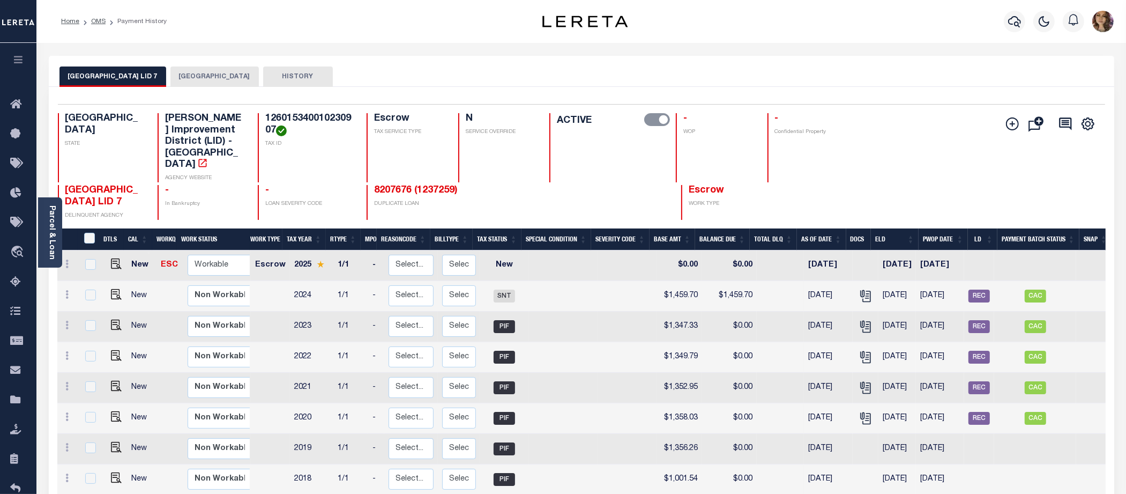
click at [219, 79] on button "[GEOGRAPHIC_DATA]" at bounding box center [214, 76] width 88 height 20
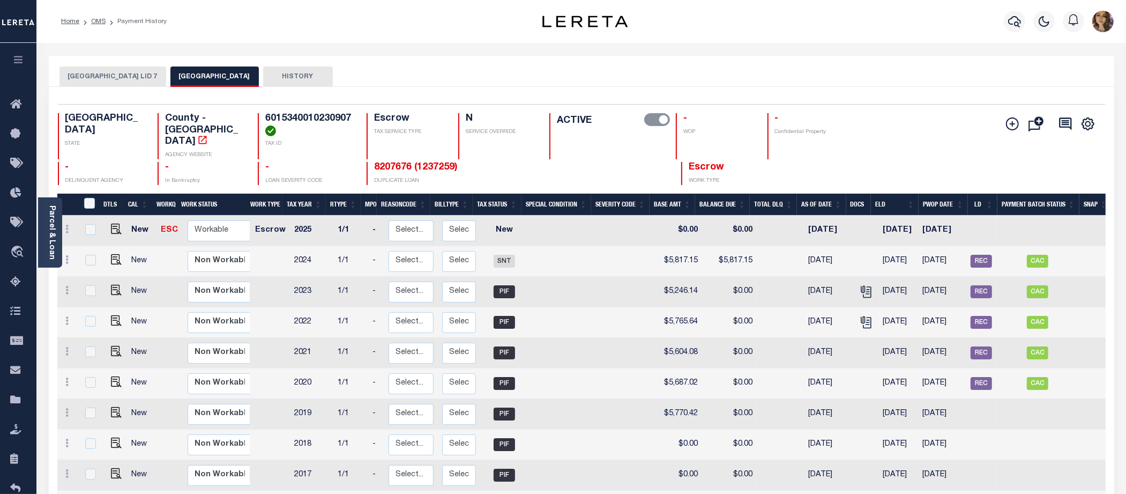
click at [109, 71] on button "[GEOGRAPHIC_DATA] LID 7" at bounding box center [112, 76] width 107 height 20
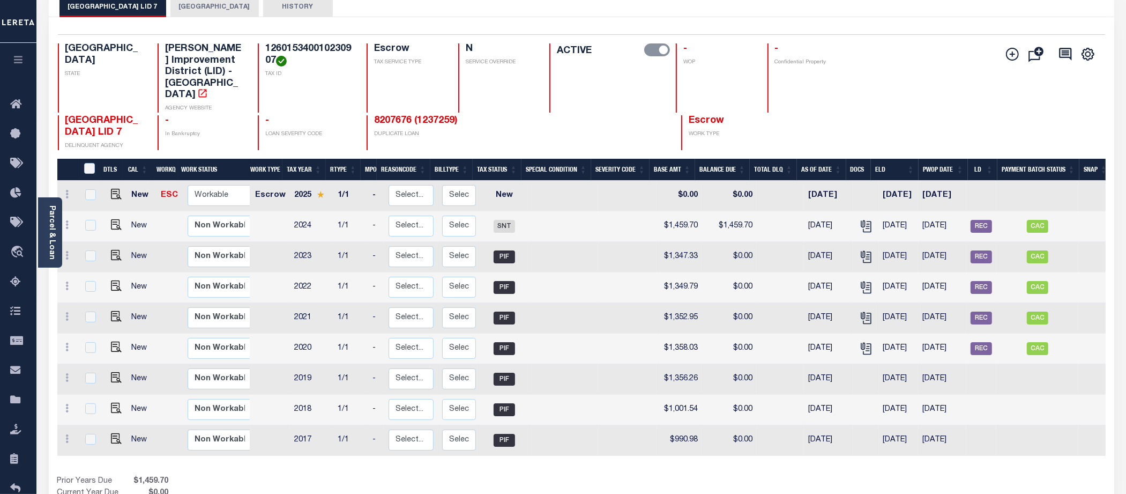
scroll to position [67, 0]
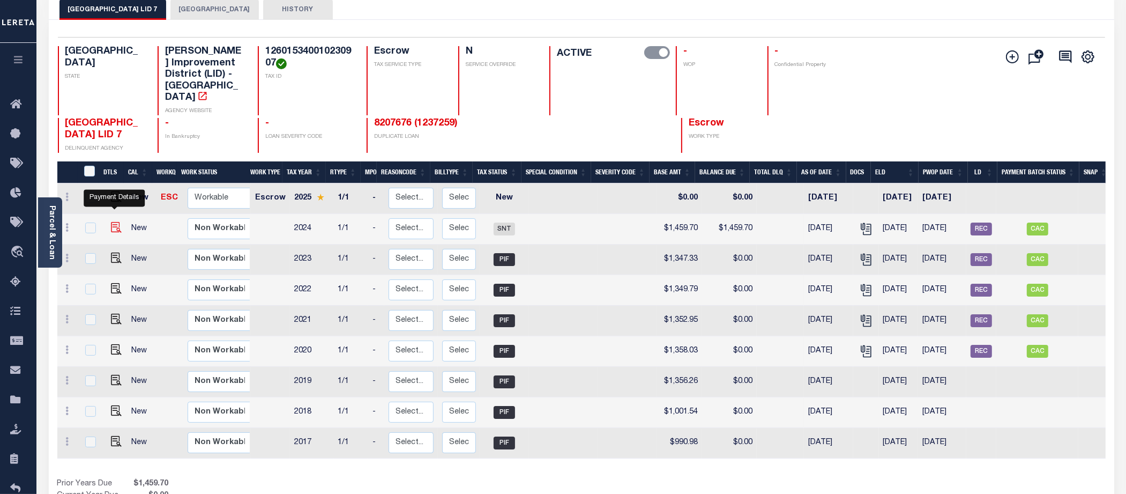
click at [111, 222] on img "" at bounding box center [116, 227] width 11 height 11
checkbox input "true"
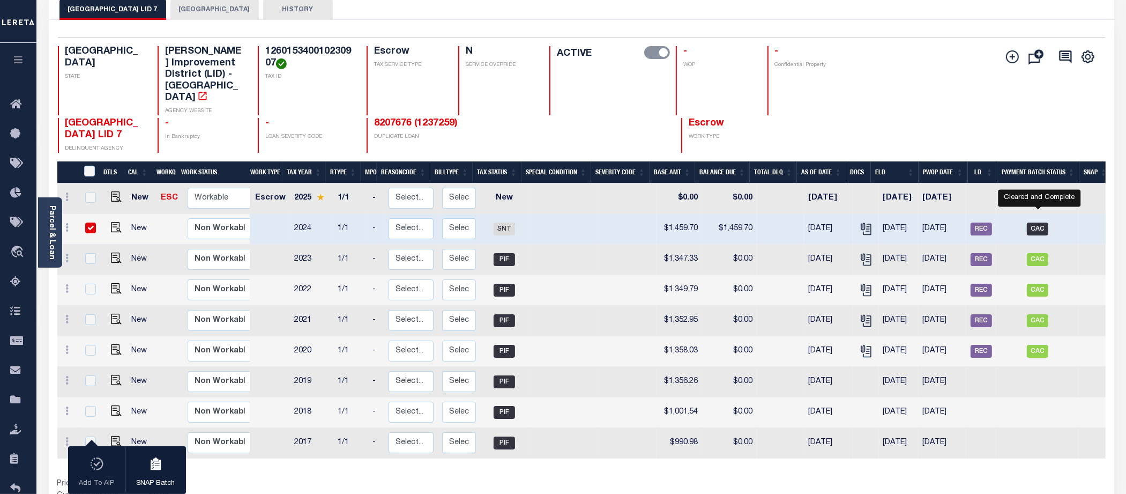
click at [1045, 222] on span "CAC" at bounding box center [1037, 228] width 21 height 13
checkbox input "false"
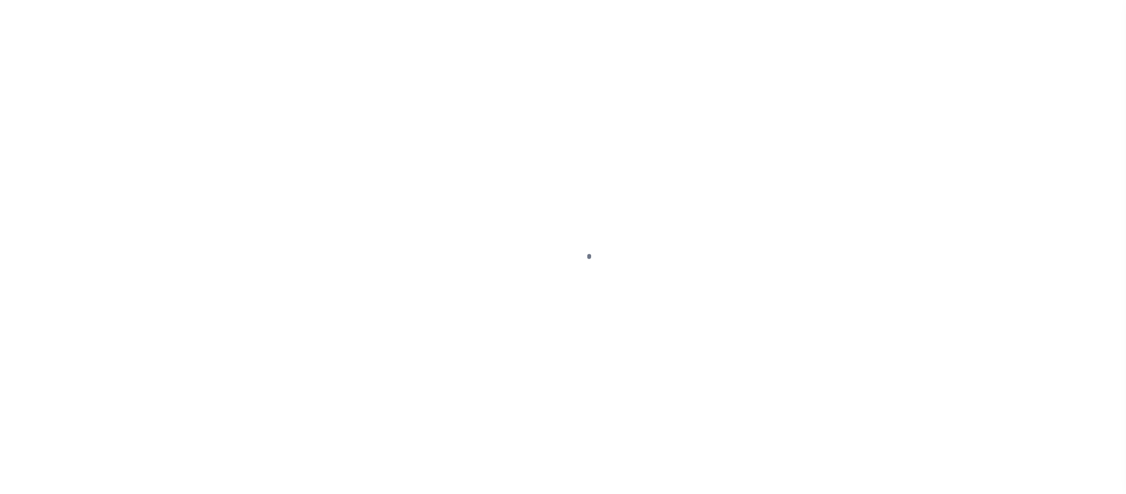
select select "SNT"
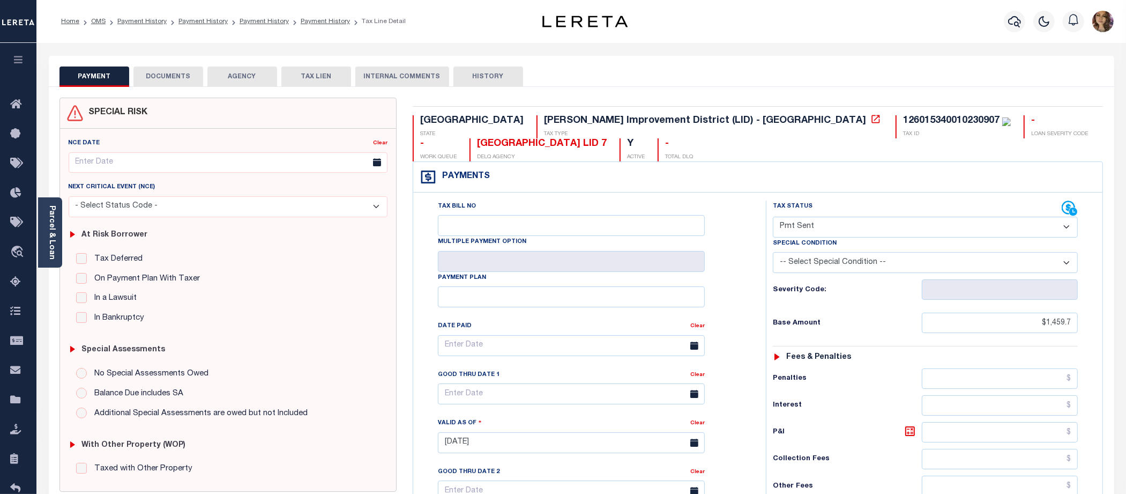
click at [251, 74] on button "AGENCY" at bounding box center [242, 76] width 70 height 20
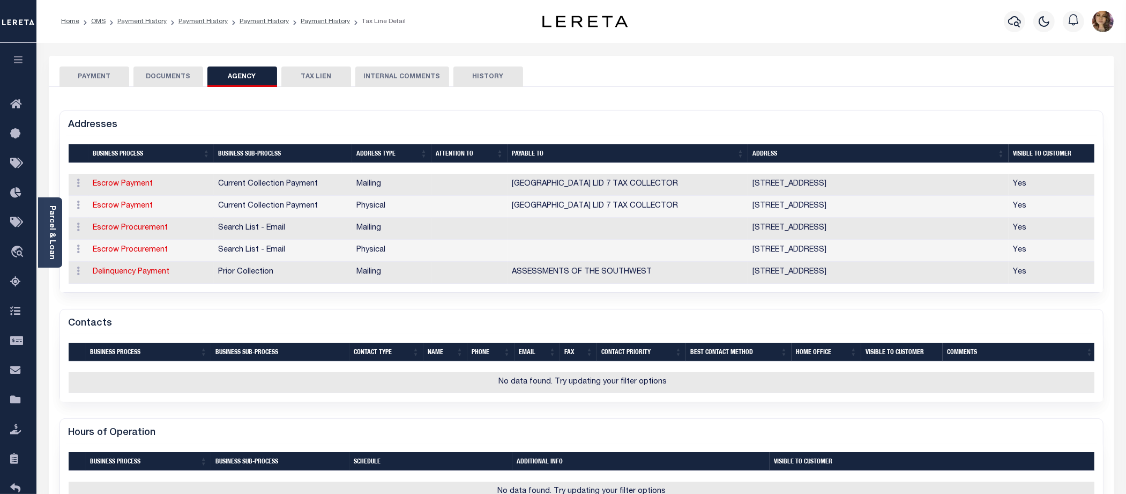
click at [88, 70] on button "PAYMENT" at bounding box center [94, 76] width 70 height 20
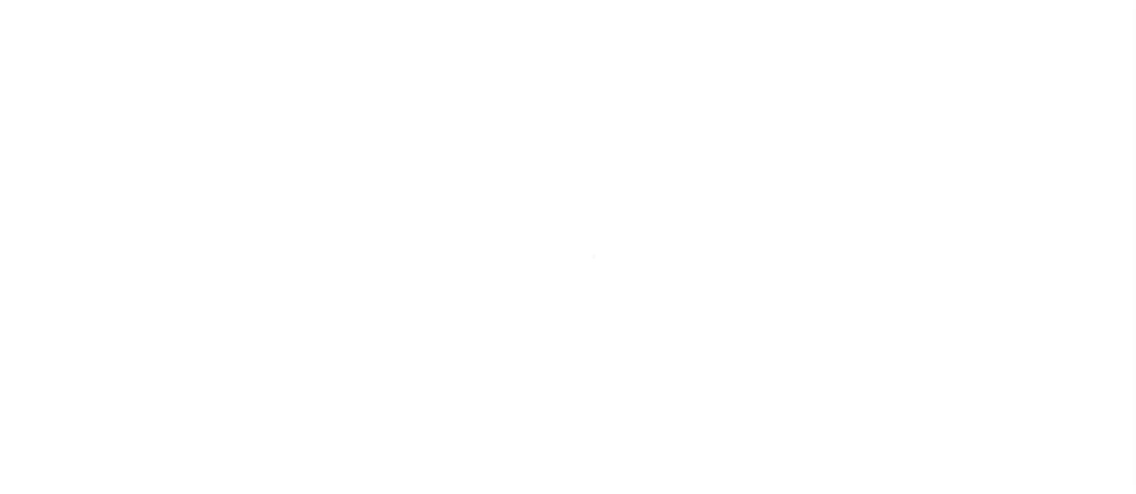
select select "CAC"
select select "CHK"
select select "[PERSON_NAME]"
select select "USS"
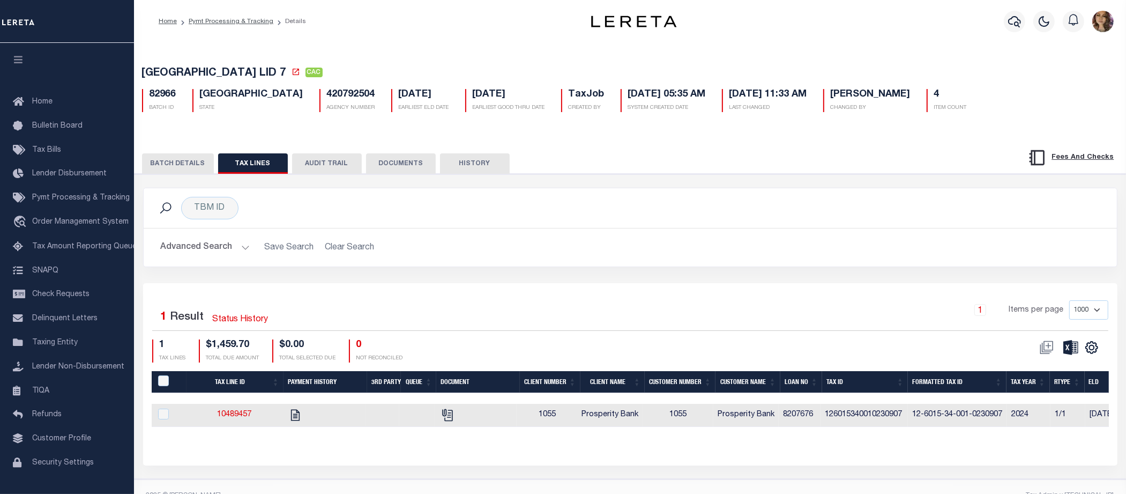
click at [180, 161] on button "BATCH DETAILS" at bounding box center [178, 163] width 72 height 20
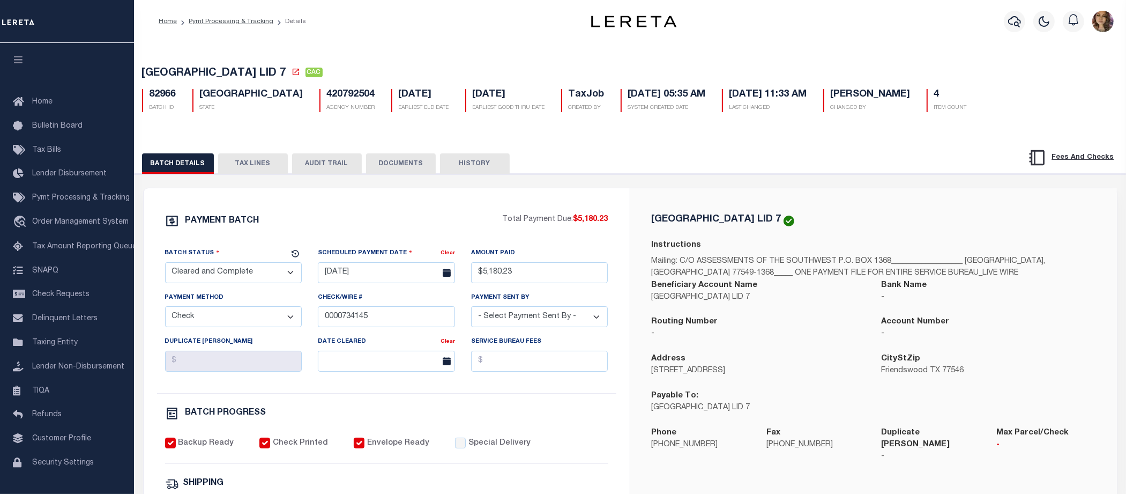
click at [250, 166] on button "TAX LINES" at bounding box center [253, 163] width 70 height 20
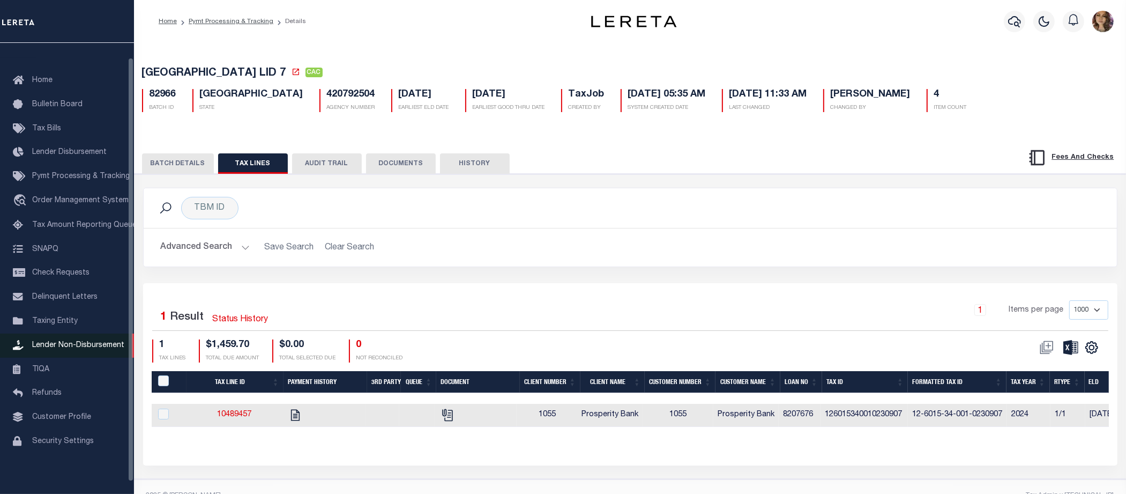
scroll to position [28, 0]
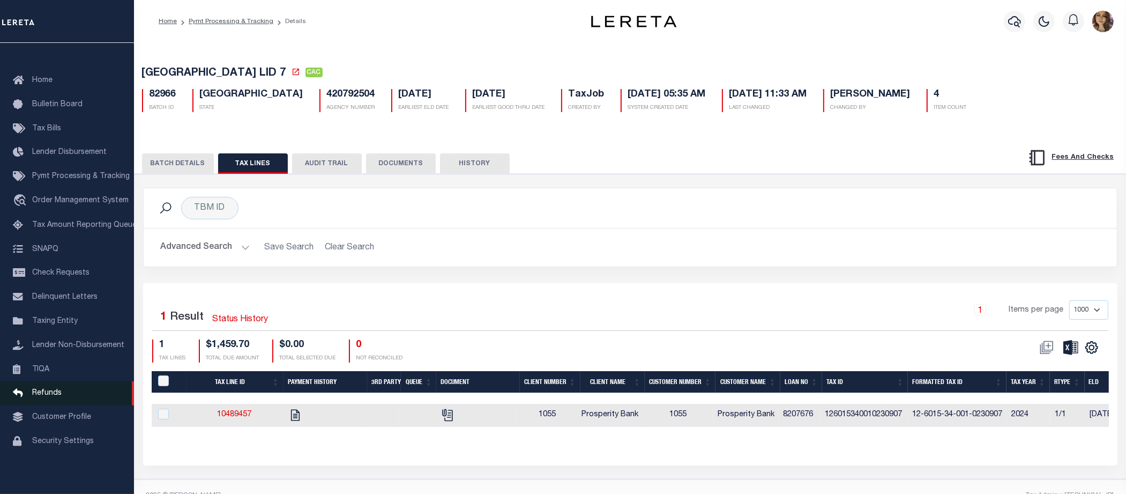
click at [44, 389] on span "Refunds" at bounding box center [46, 393] width 29 height 8
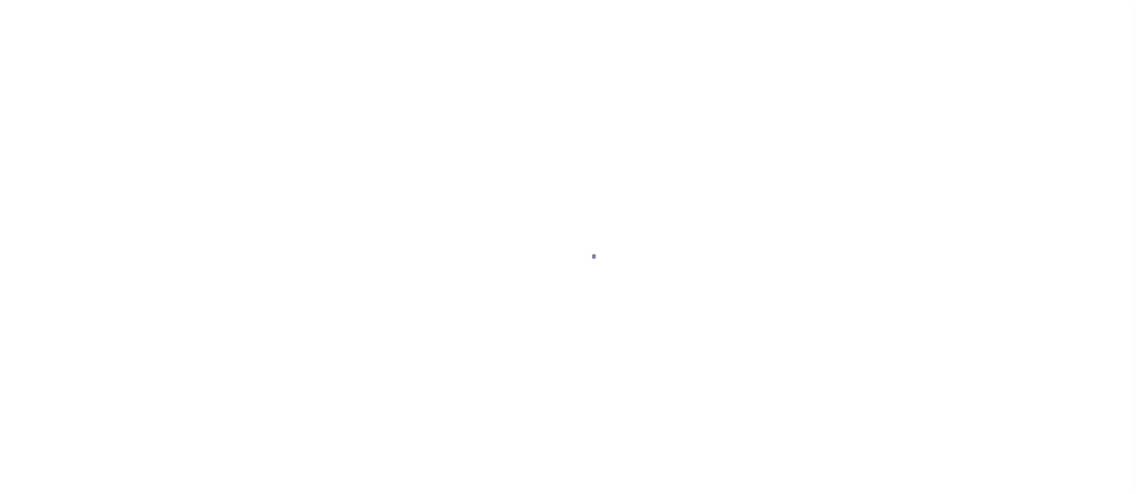
scroll to position [28, 0]
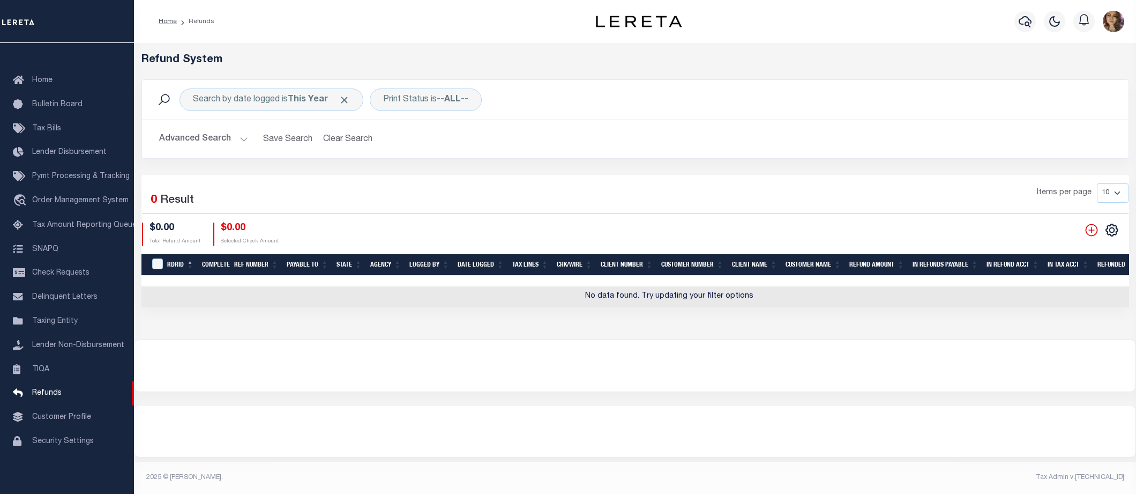
click at [244, 141] on button "Advanced Search" at bounding box center [203, 139] width 89 height 21
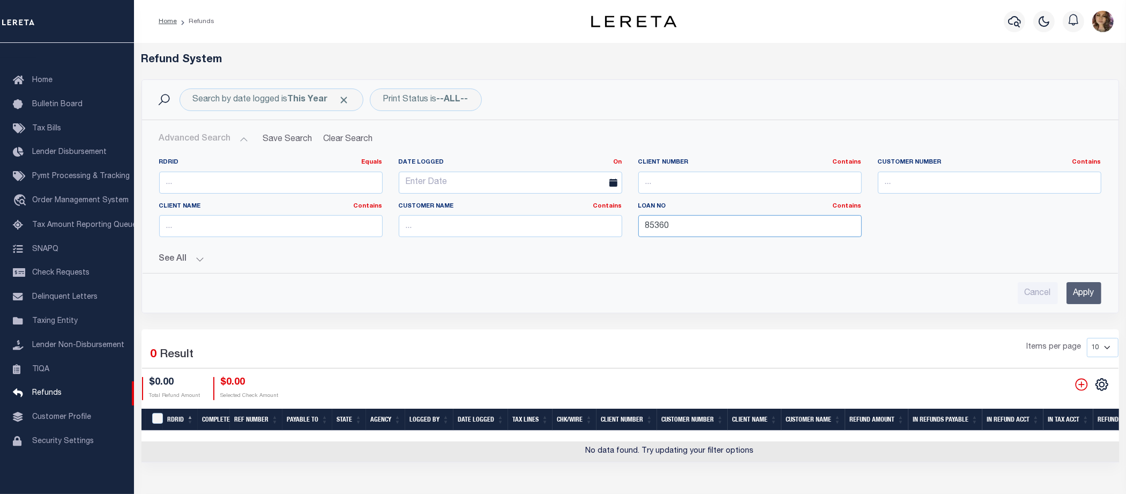
drag, startPoint x: 682, startPoint y: 225, endPoint x: 603, endPoint y: 229, distance: 78.9
click at [603, 229] on div "RDRID Equals Equals Is Not Equal To Is Greater Than Is Less Than Date Logged On…" at bounding box center [630, 201] width 958 height 87
paste input "207676"
type input "8207676"
click at [1090, 287] on input "Apply" at bounding box center [1083, 293] width 35 height 22
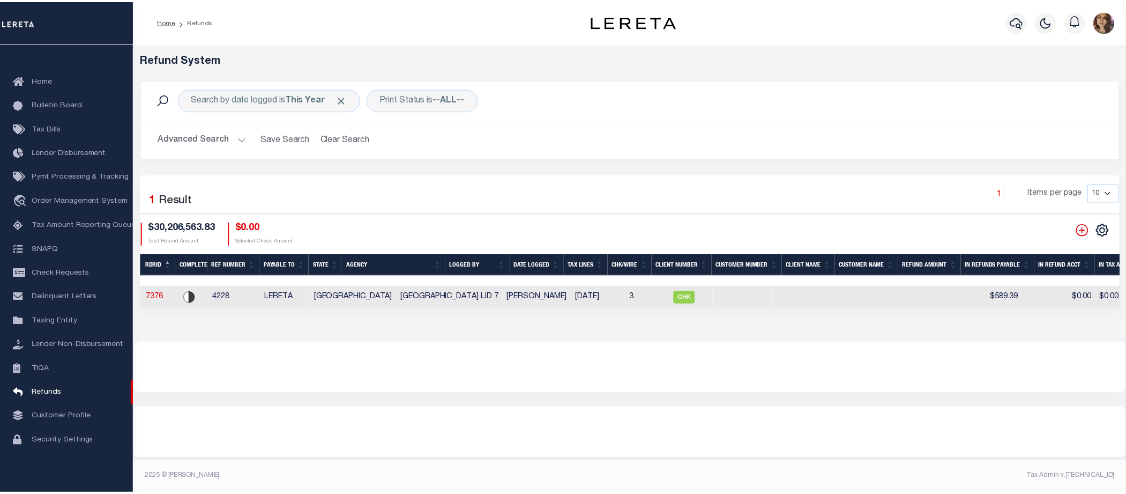
scroll to position [0, 0]
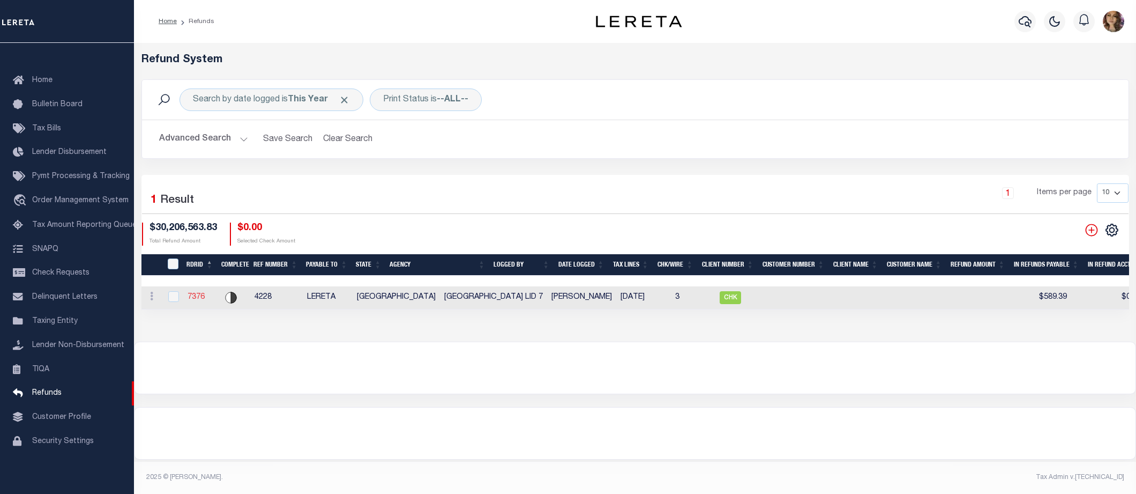
click at [195, 299] on link "7376" at bounding box center [196, 297] width 17 height 8
checkbox input "true"
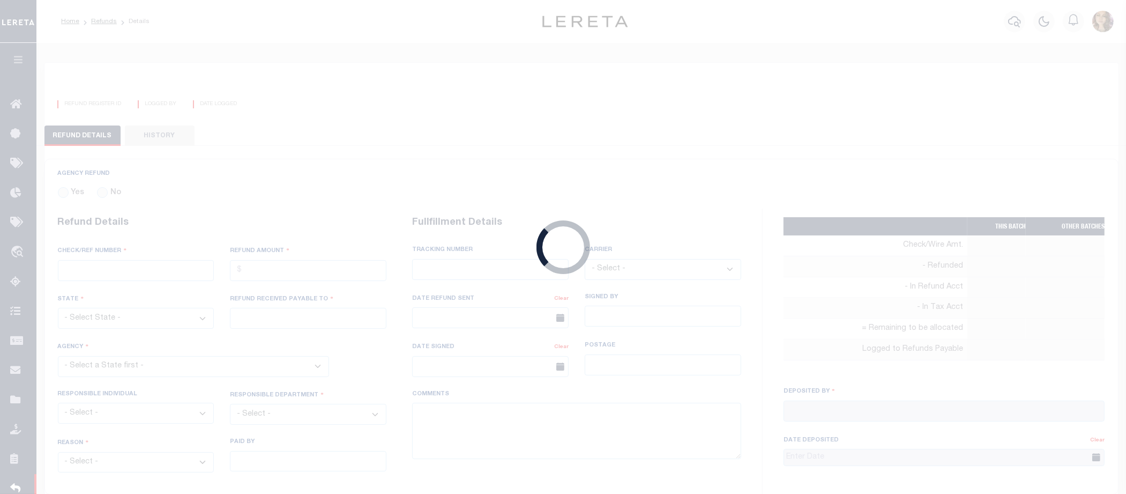
radio input "true"
type input "4228"
type input "$589.39"
select select "[GEOGRAPHIC_DATA]"
type input "LERETA"
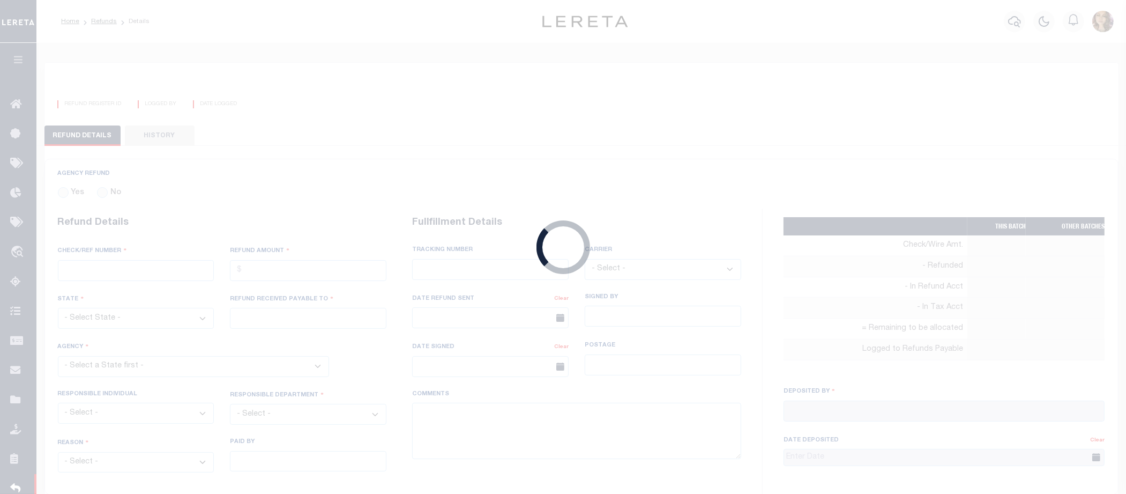
select select
select select "COL"
select select "OVP"
type input "8827 5836 4955"
select select "FDX"
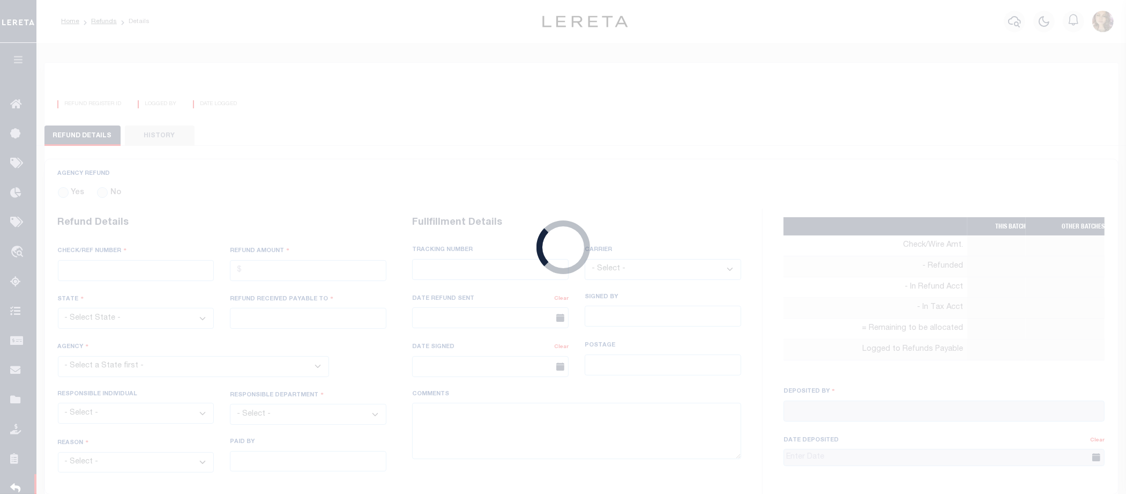
type input "07/17/2025"
type textarea "THIS IS A BULK CK SPLIT BETWEEN DTO AND ACCUMAT8827 5836 4955CH."
type input "Martinez, Myrna"
type input "07/16/2025"
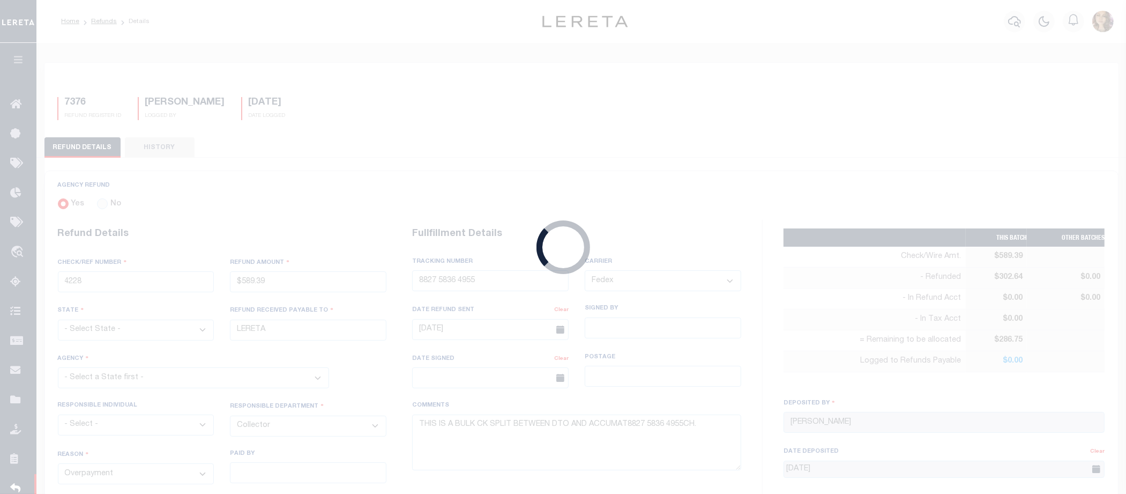
select select "4815721059"
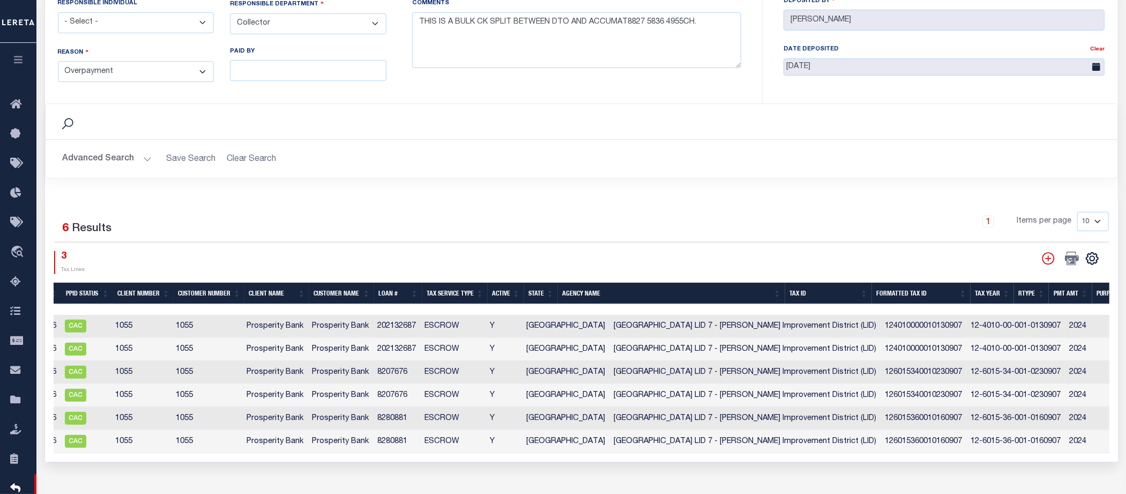
scroll to position [0, 139]
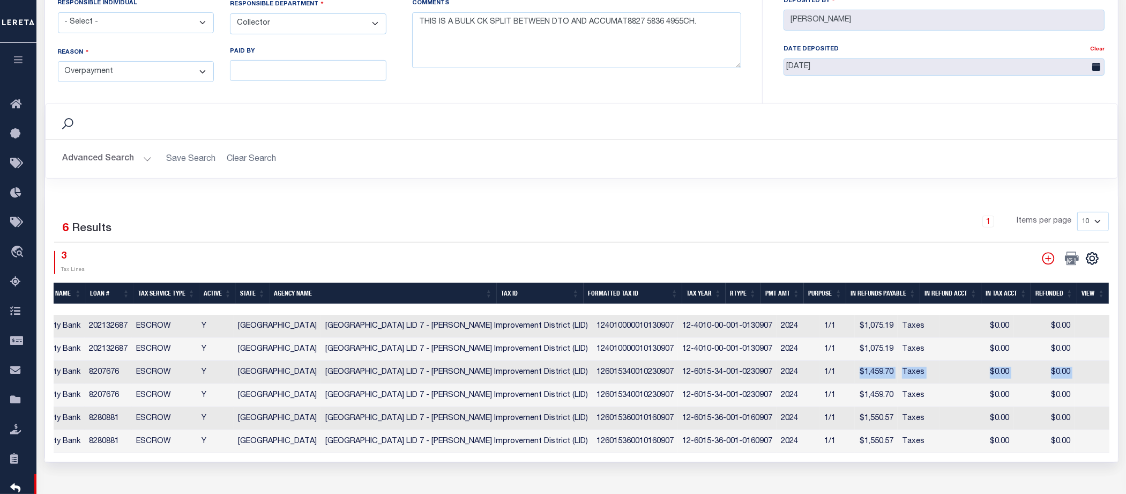
drag, startPoint x: 1077, startPoint y: 373, endPoint x: 741, endPoint y: 366, distance: 336.6
click at [741, 366] on tr "42037 REC 82966 CAC 1055 1055 Prosperity Bank Prosperity Bank 8207676 ESCROW Y …" at bounding box center [423, 372] width 1557 height 23
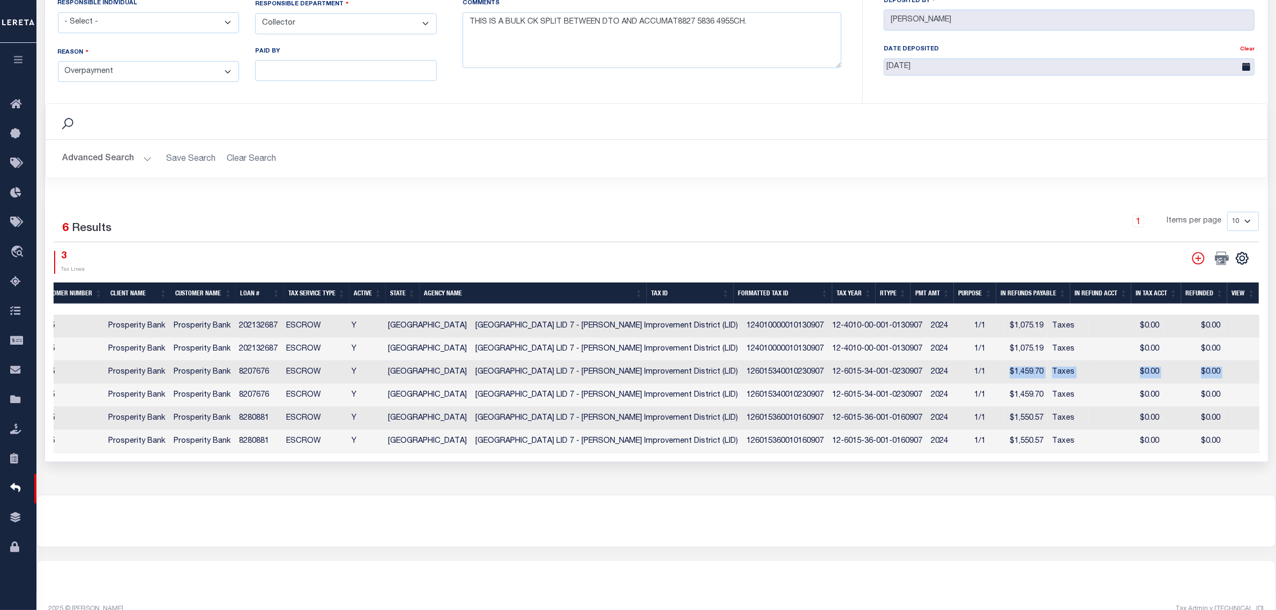
click at [1135, 384] on td "$108.13" at bounding box center [1297, 372] width 46 height 23
checkbox input "true"
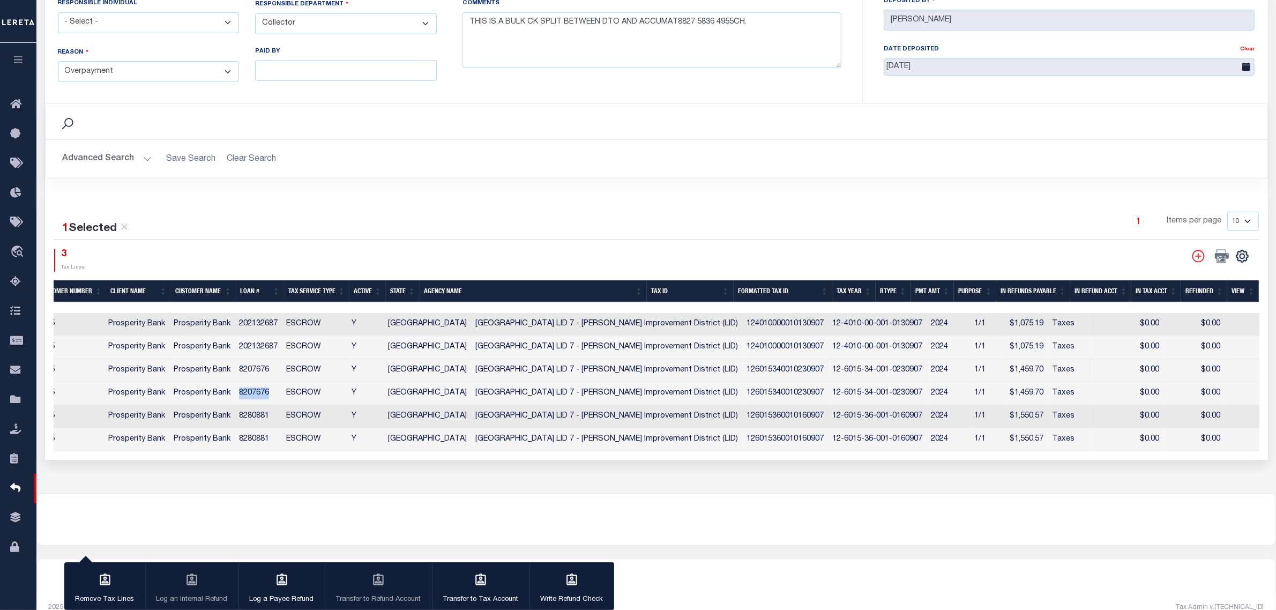
drag, startPoint x: 276, startPoint y: 399, endPoint x: 233, endPoint y: 395, distance: 43.0
click at [233, 395] on tr "42037 REC 82966 CAC 1055 1055 Prosperity Bank Prosperity Bank 8207676 ESCROW Y …" at bounding box center [573, 393] width 1557 height 23
checkbox input "true"
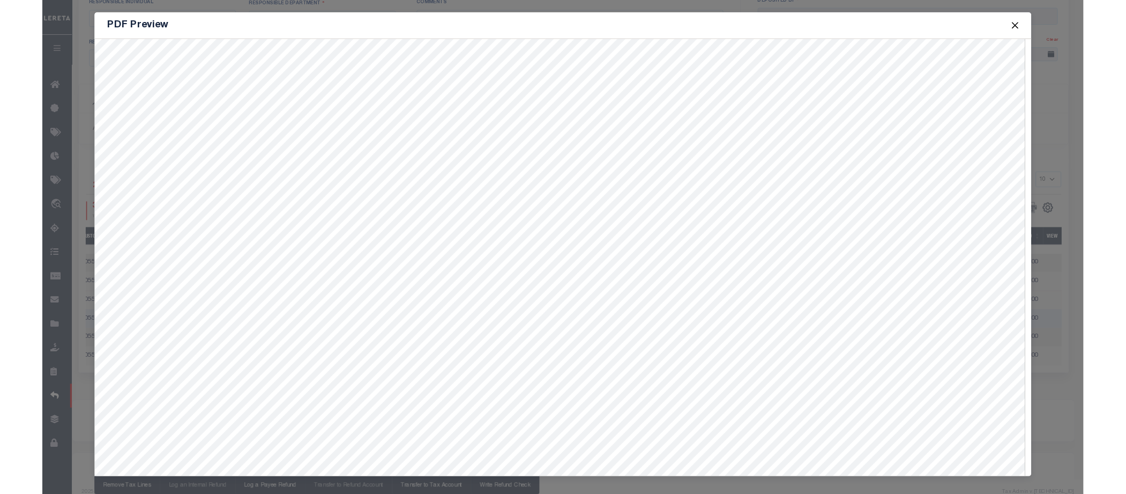
scroll to position [47, 0]
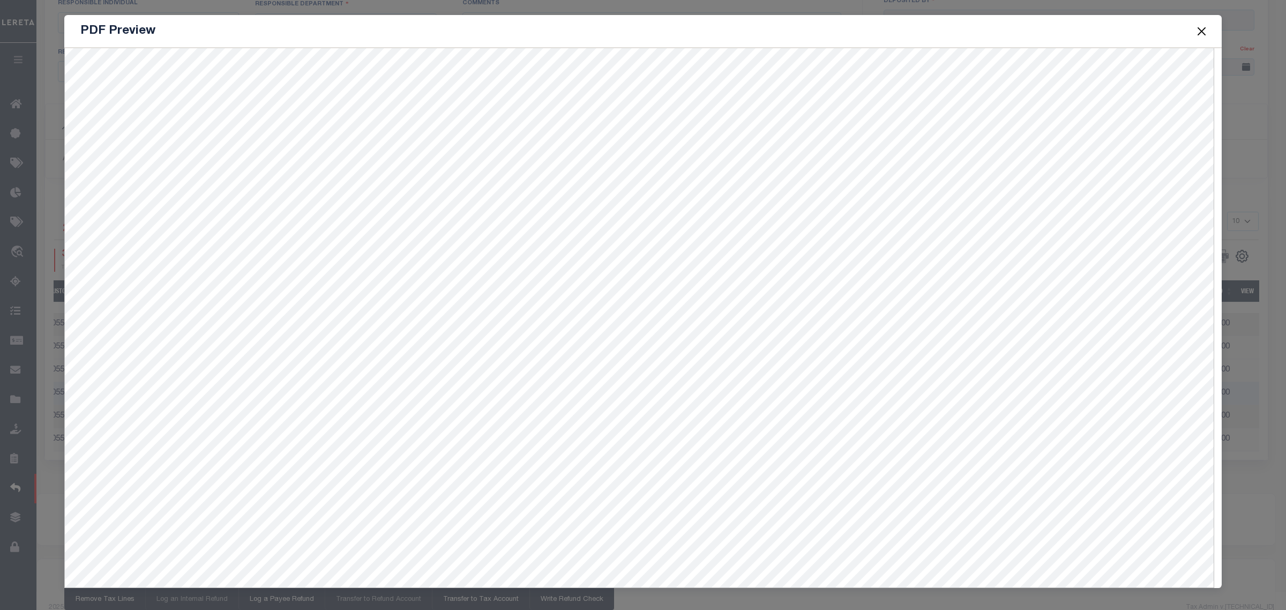
click at [1135, 33] on button "Close" at bounding box center [1202, 31] width 14 height 14
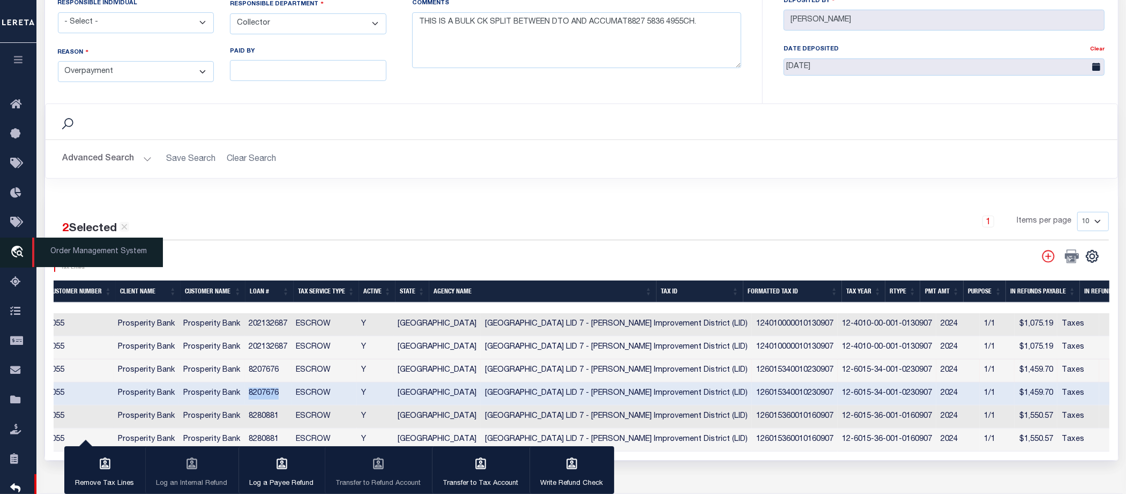
click at [80, 247] on span "Order Management System" at bounding box center [97, 251] width 131 height 29
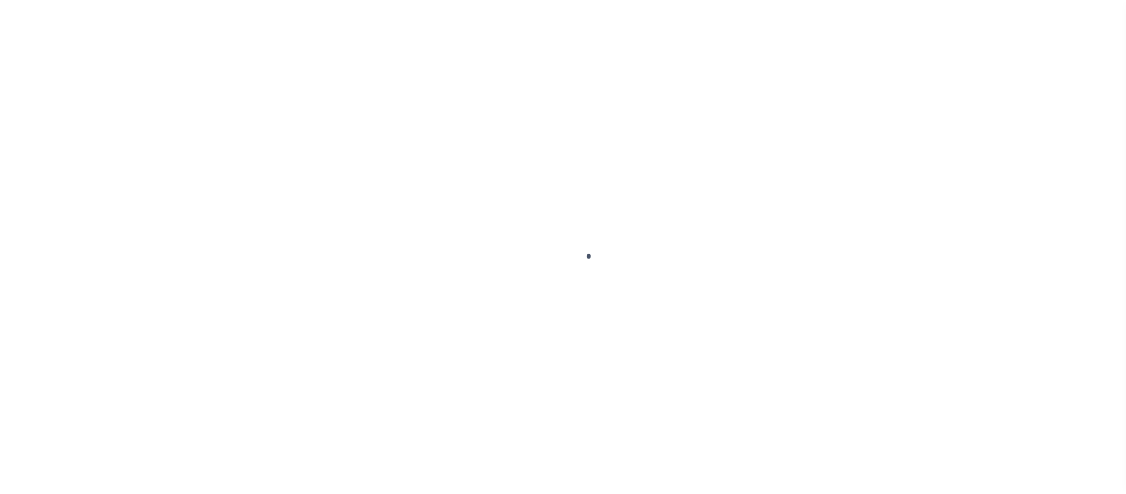
scroll to position [28, 0]
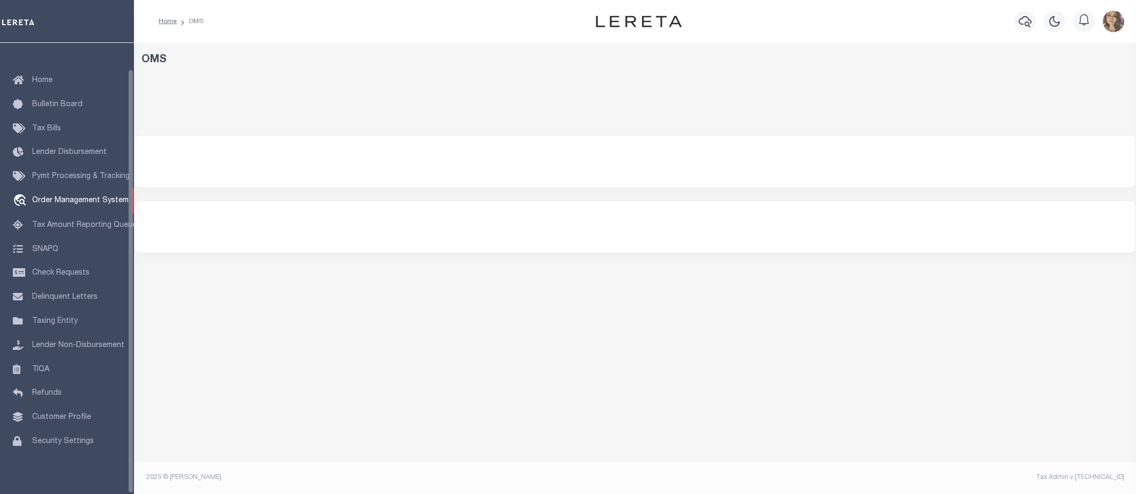
select select "200"
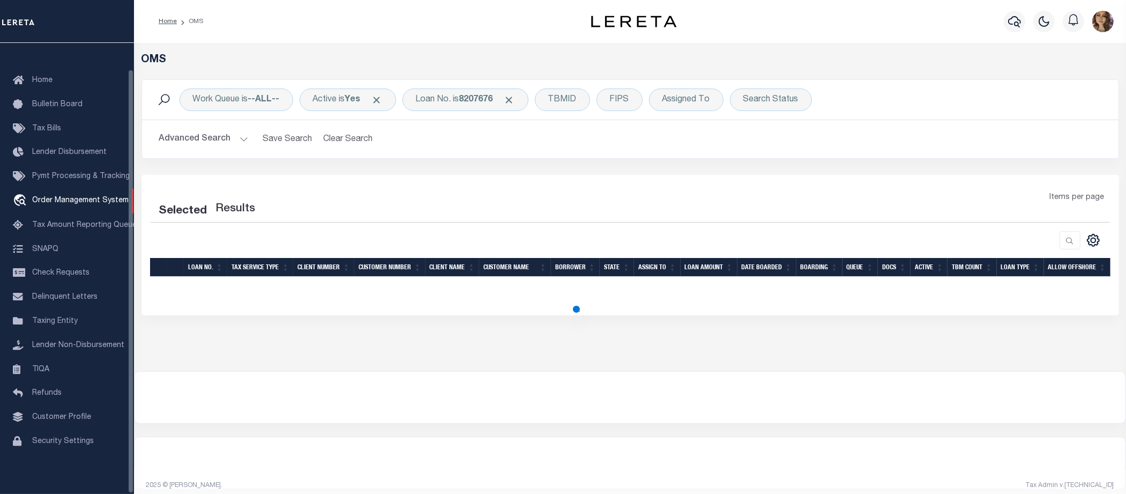
select select "200"
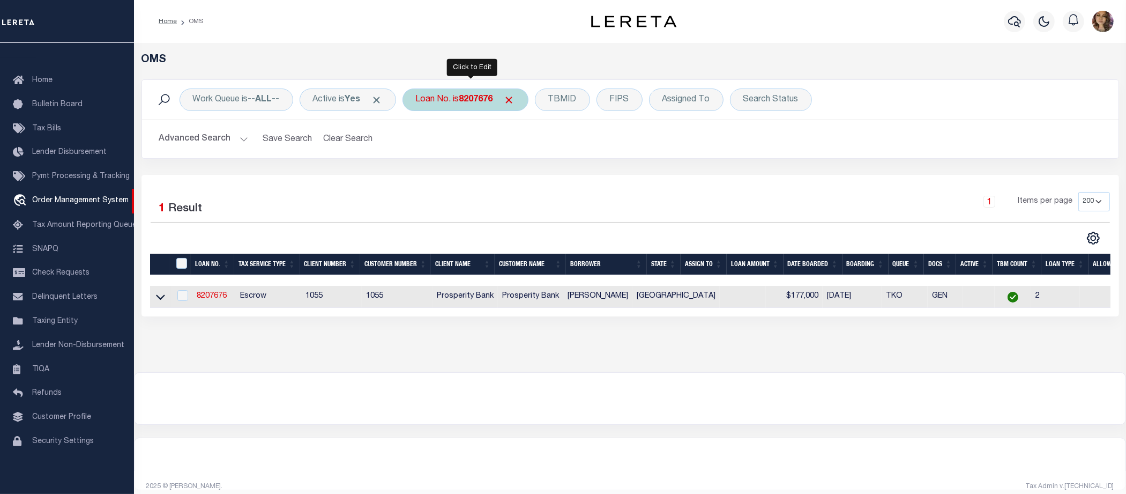
click at [469, 103] on b "8207676" at bounding box center [476, 99] width 34 height 9
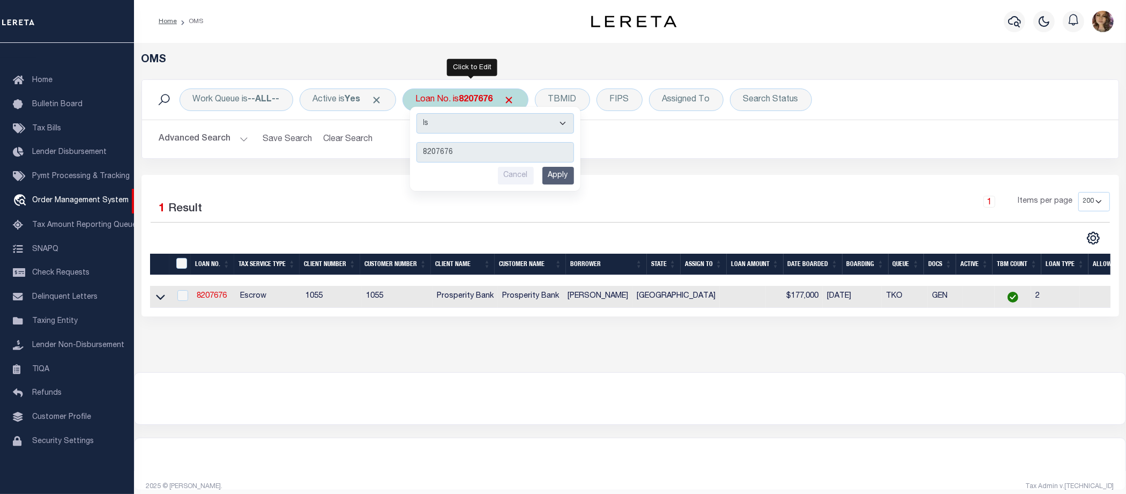
type input "4733"
click at [557, 170] on input "Apply" at bounding box center [558, 176] width 32 height 18
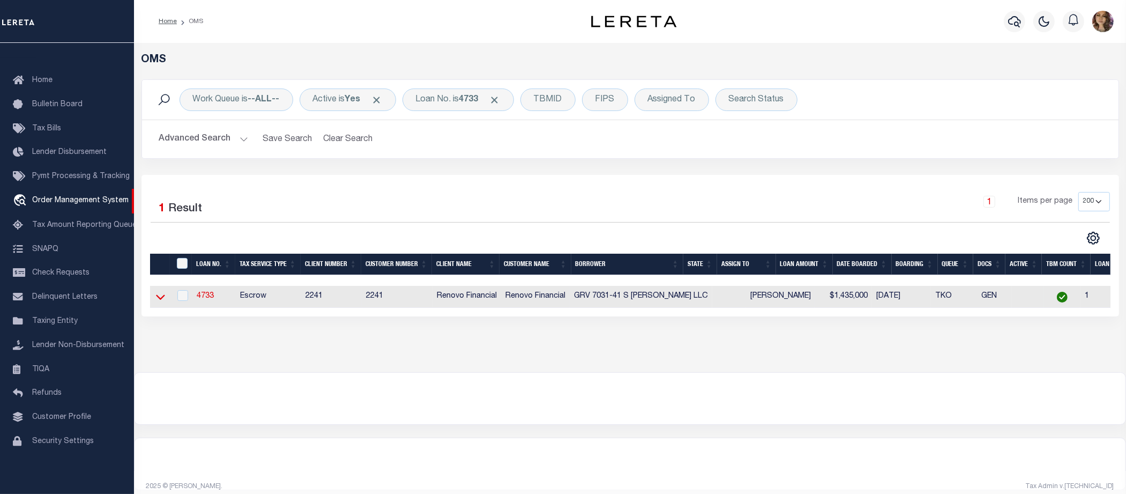
click at [161, 300] on icon at bounding box center [160, 296] width 9 height 11
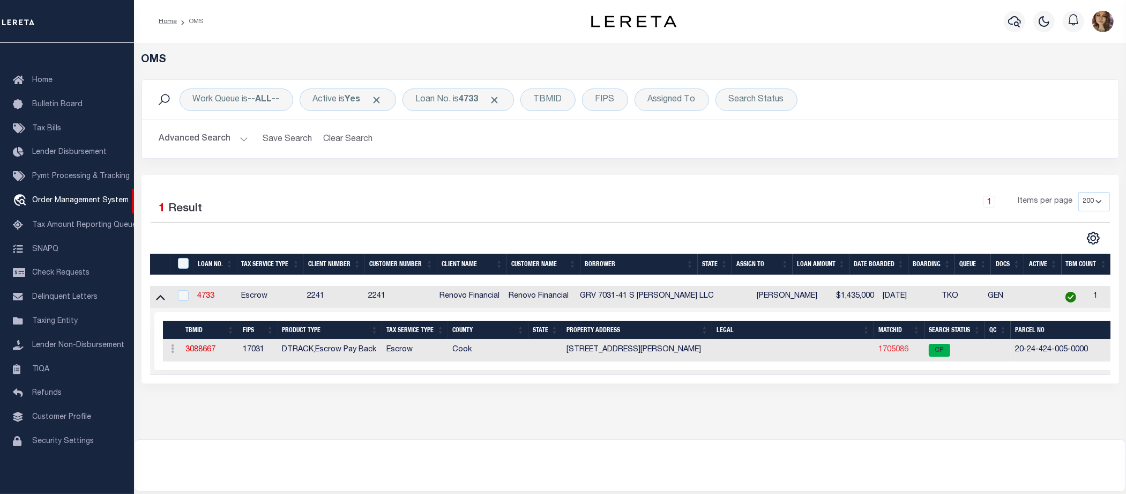
click at [887, 348] on link "1705086" at bounding box center [893, 350] width 30 height 8
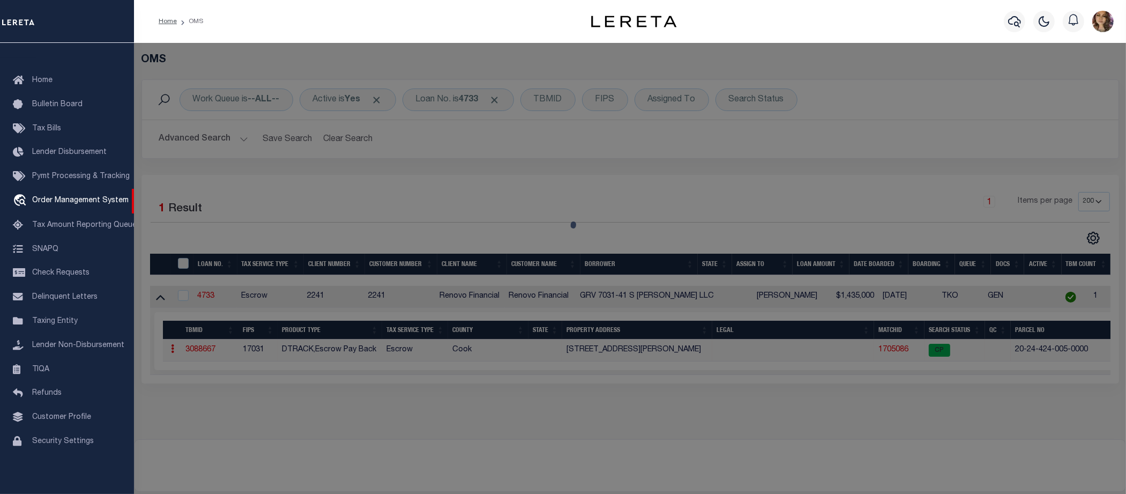
checkbox input "false"
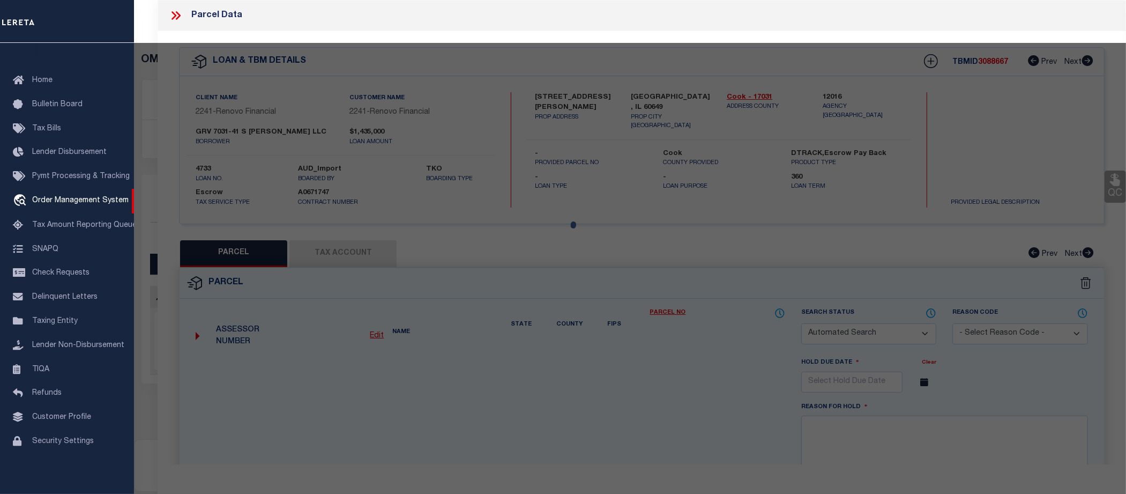
select select "CP"
type input "GRV 7031 41 S MERILL"
select select
type input "[STREET_ADDRESS][PERSON_NAME]"
checkbox input "false"
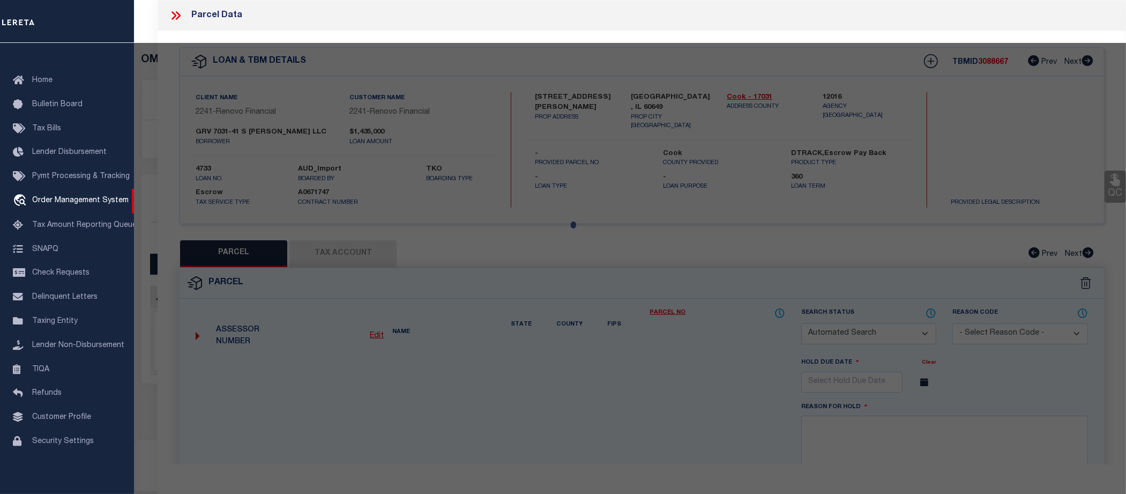
type input "[GEOGRAPHIC_DATA] IL 60649"
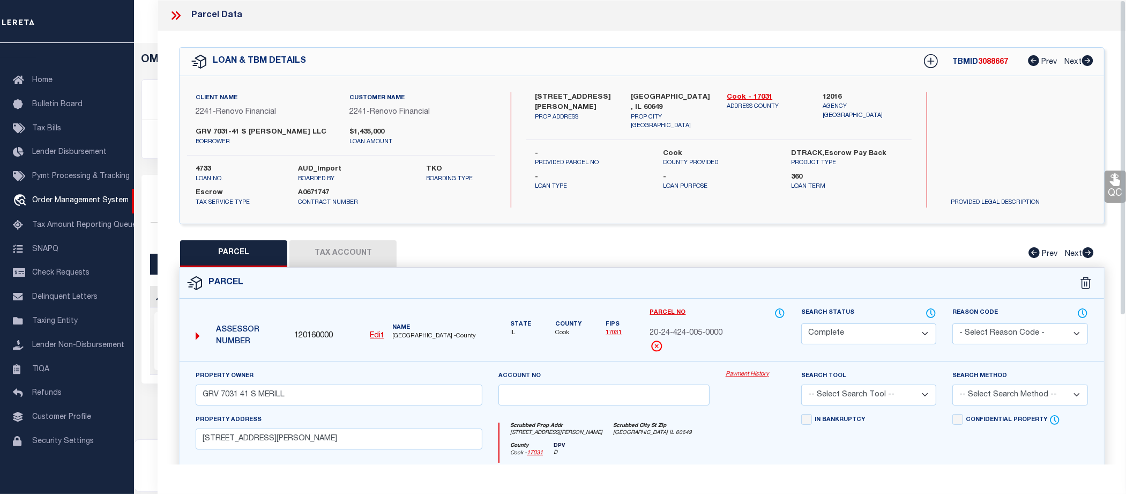
click at [756, 375] on link "Payment History" at bounding box center [755, 374] width 59 height 9
